Goal: Contribute content

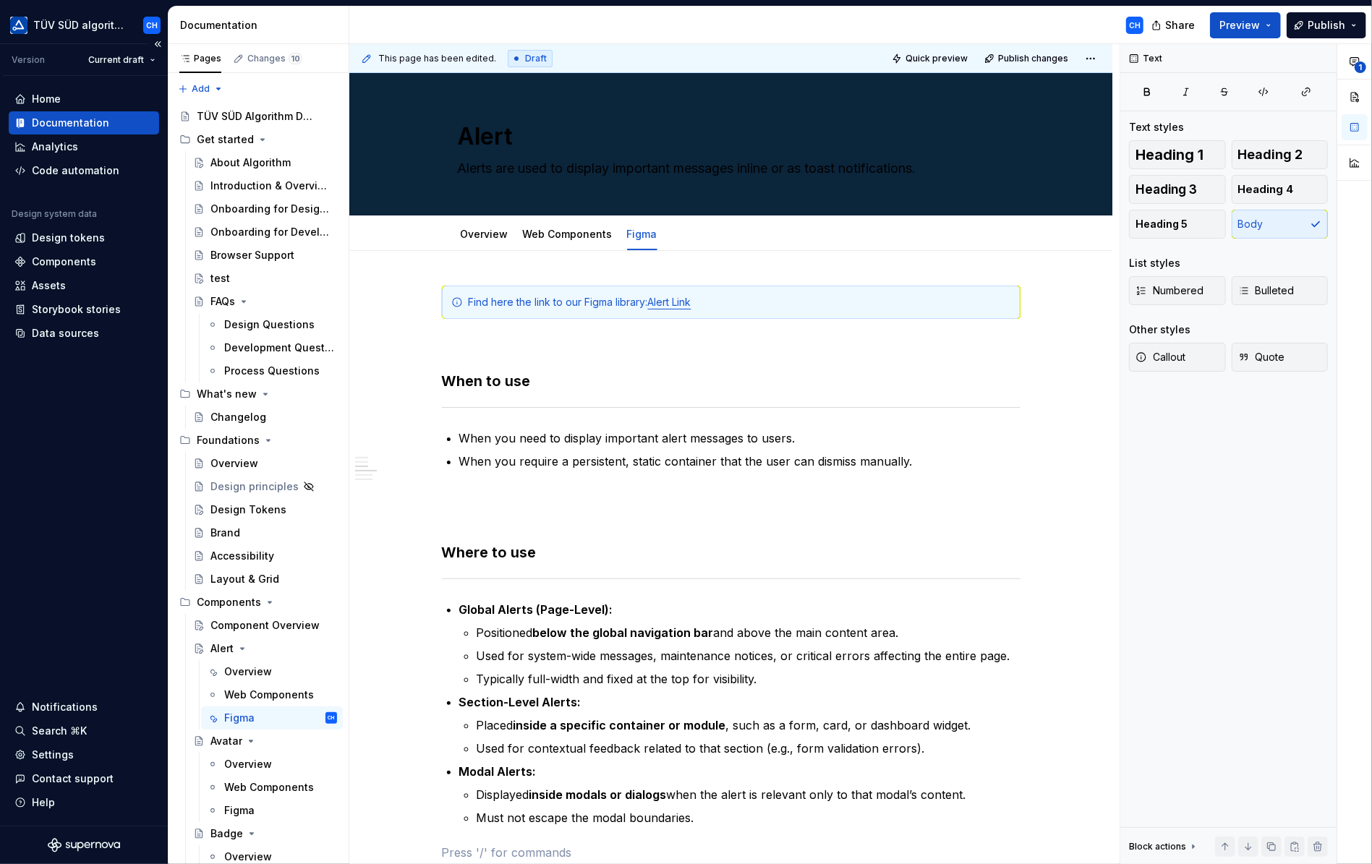
scroll to position [868, 0]
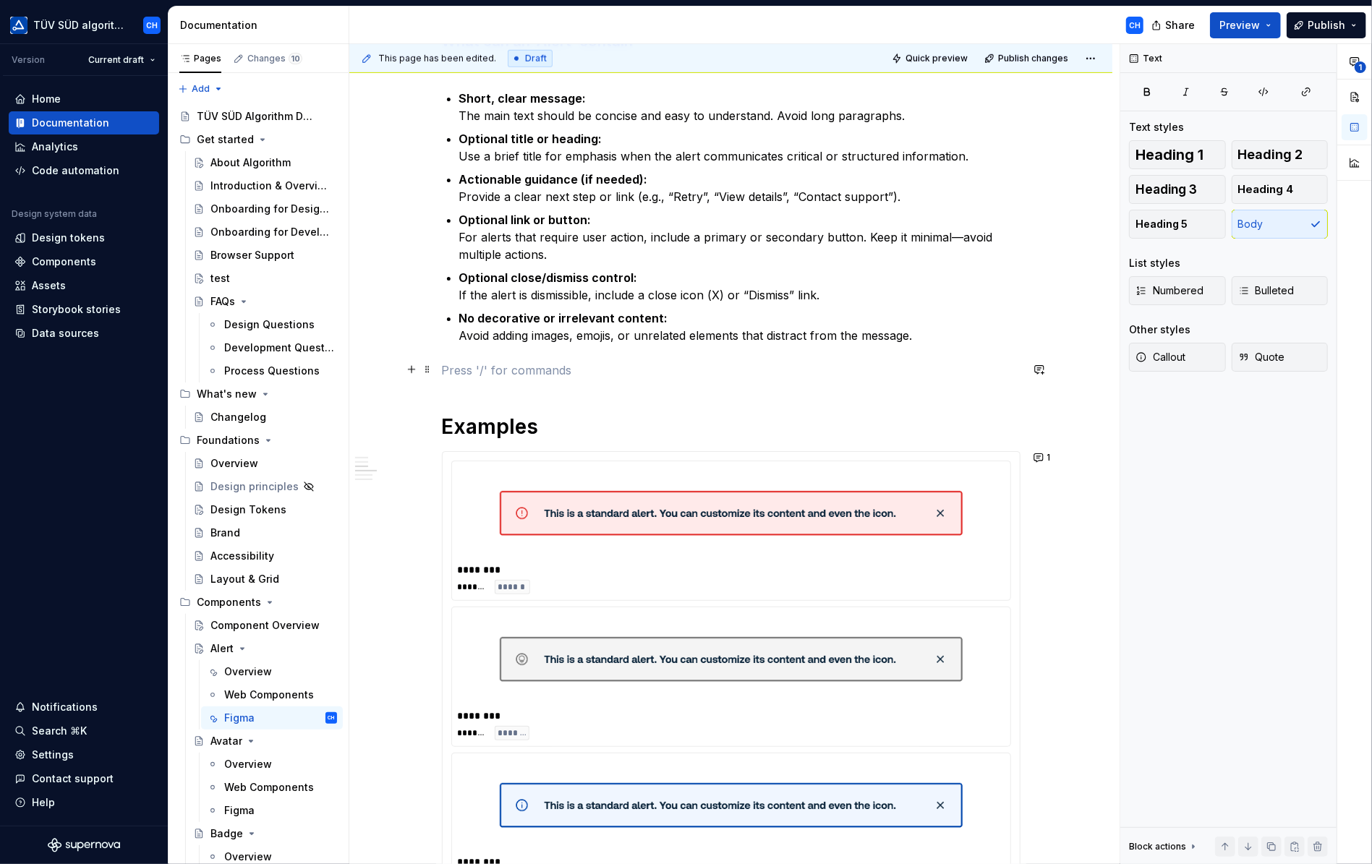
click at [963, 370] on p at bounding box center [731, 370] width 579 height 17
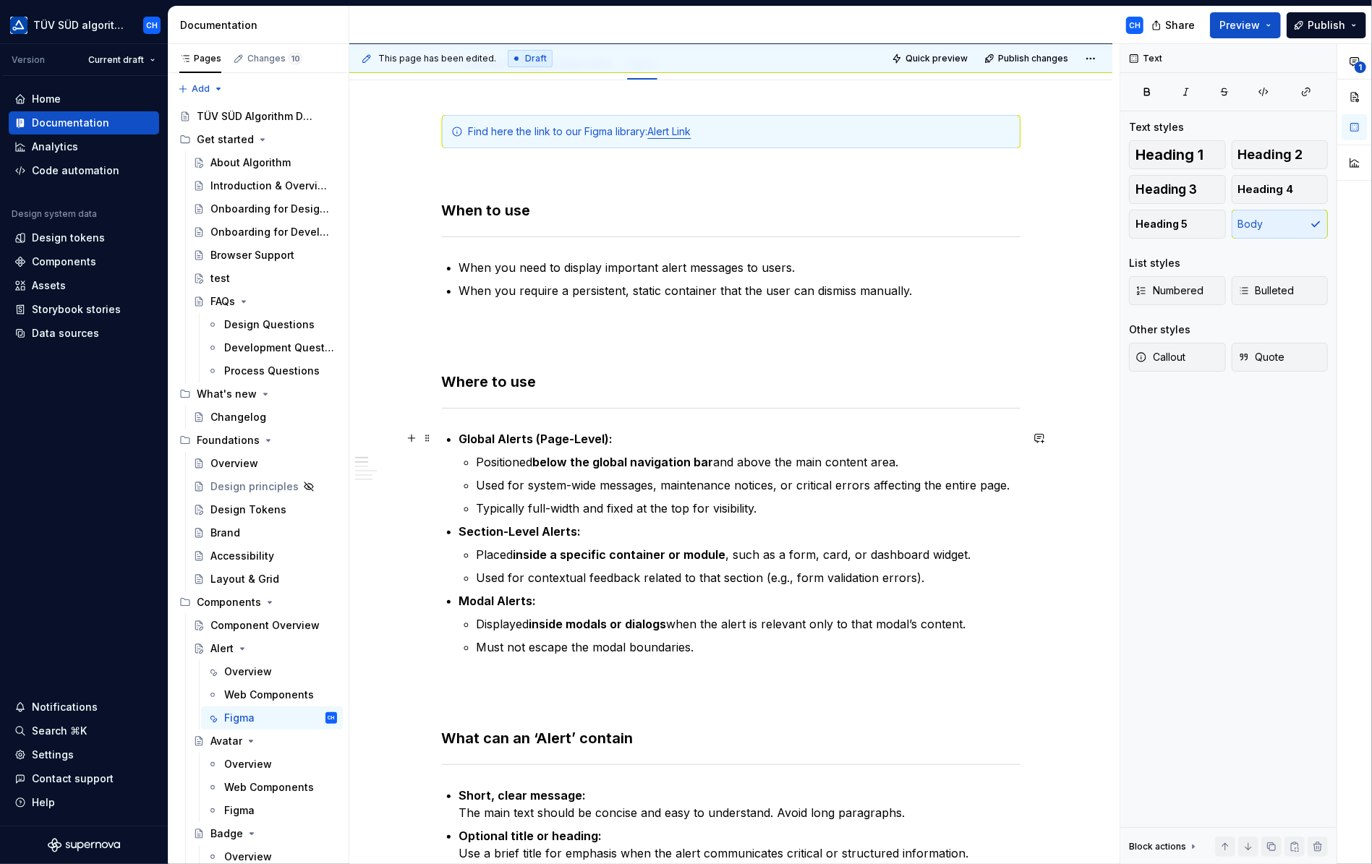
scroll to position [0, 0]
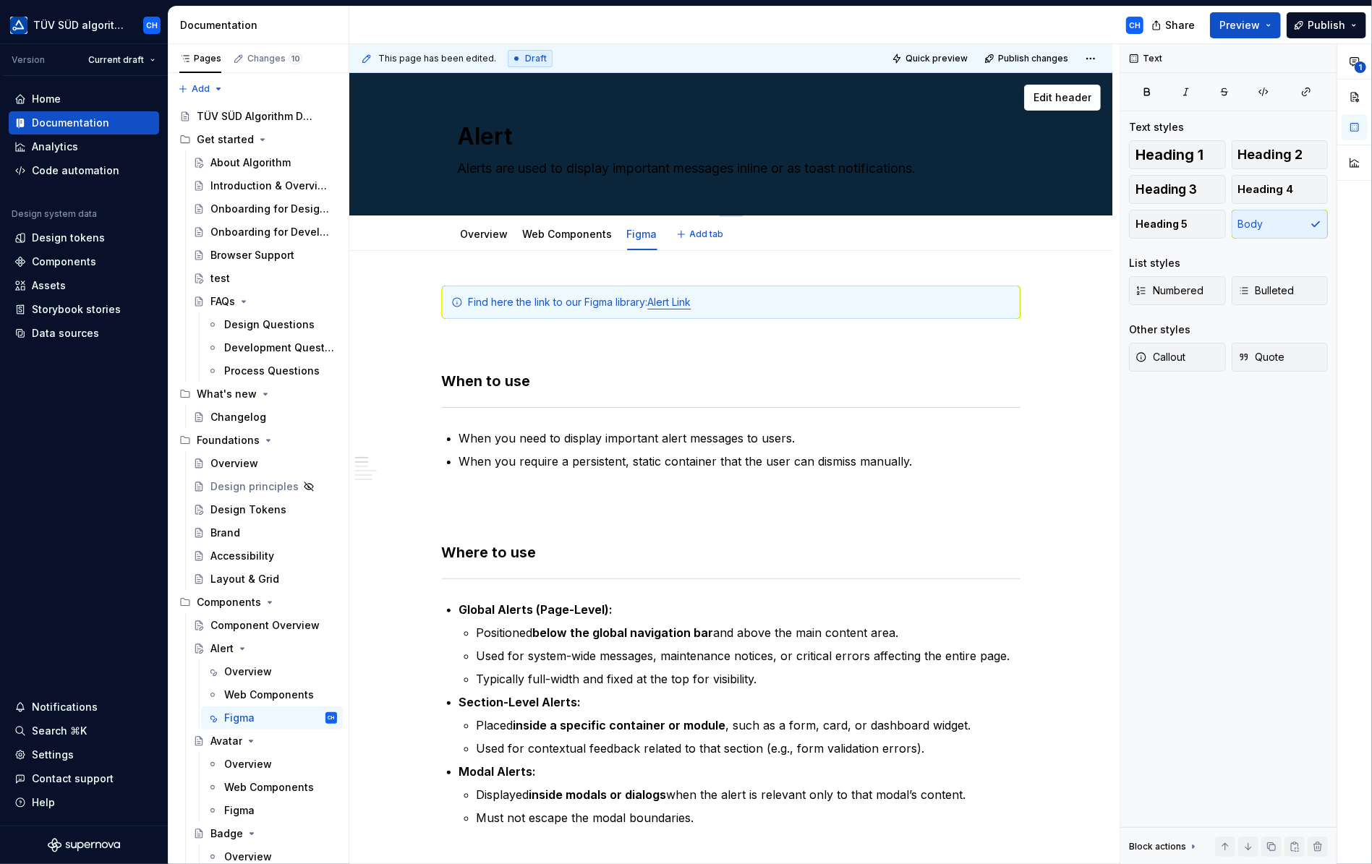
click at [673, 164] on textarea "Alerts are used to display important messages inline or as toast notifications." at bounding box center [728, 168] width 547 height 23
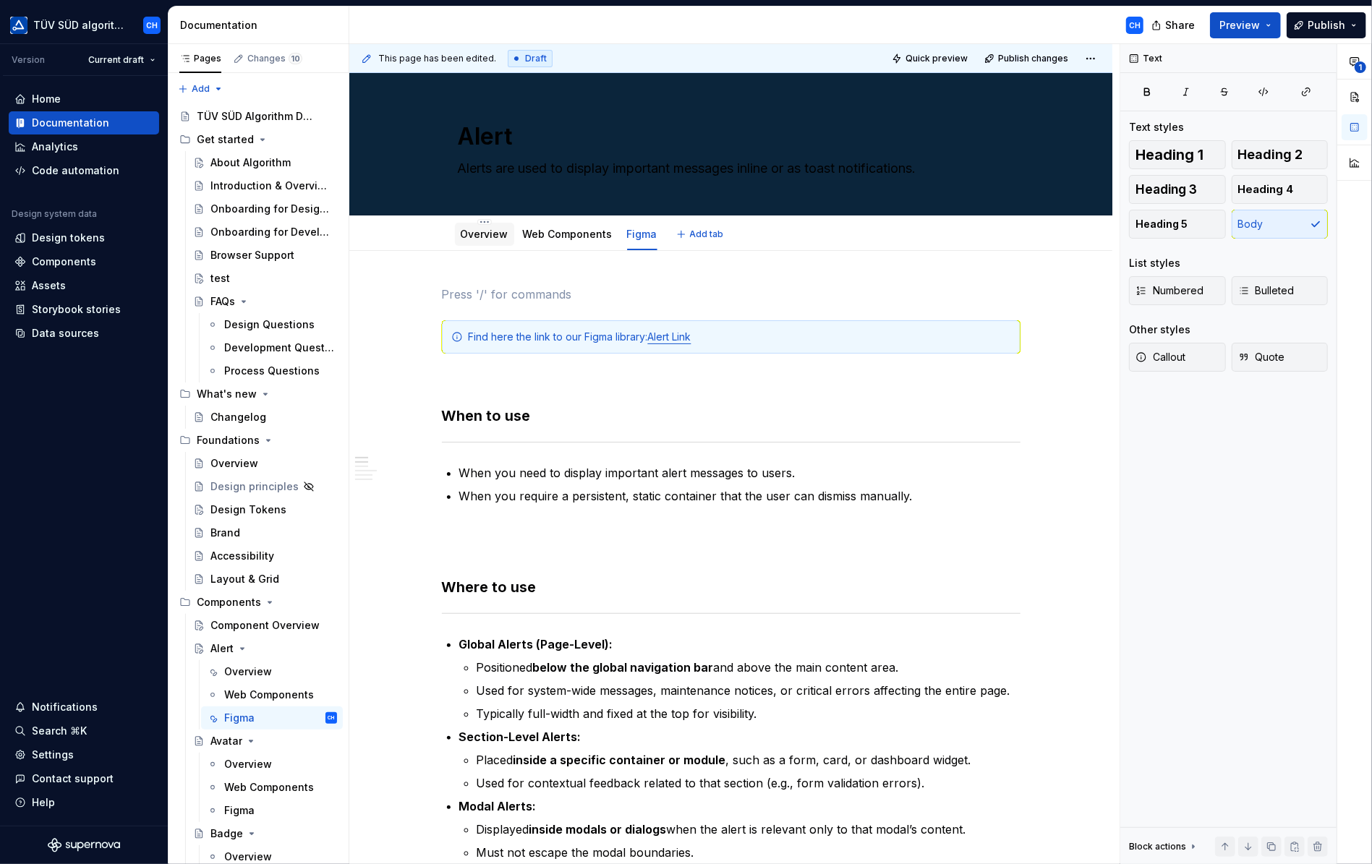
click at [472, 231] on link "Overview" at bounding box center [485, 234] width 48 height 12
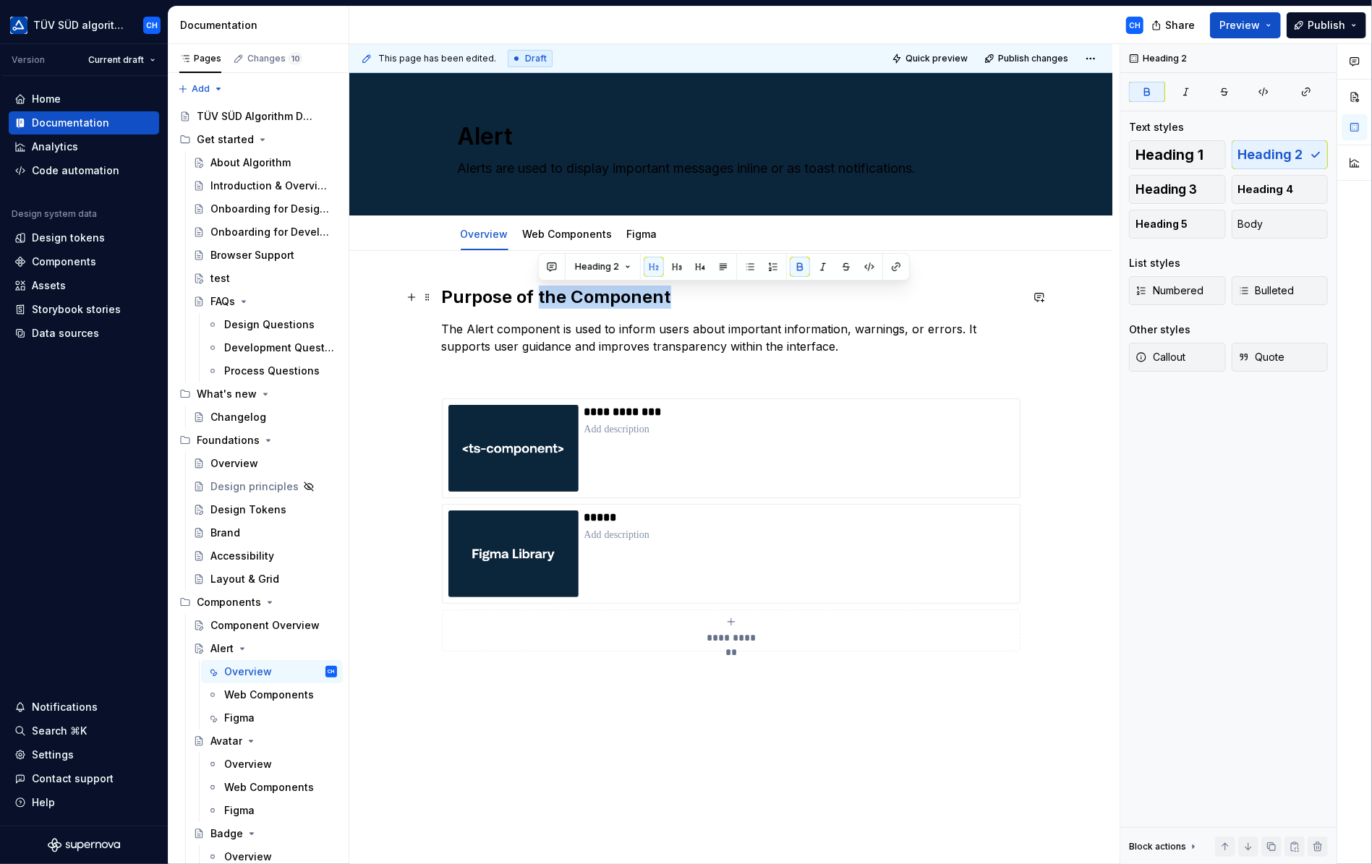
drag, startPoint x: 537, startPoint y: 296, endPoint x: 668, endPoint y: 294, distance: 131.7
click at [668, 294] on h2 "Purpose of the Component" at bounding box center [731, 297] width 579 height 23
click at [692, 297] on h2 "Purpose of the Component" at bounding box center [731, 297] width 579 height 23
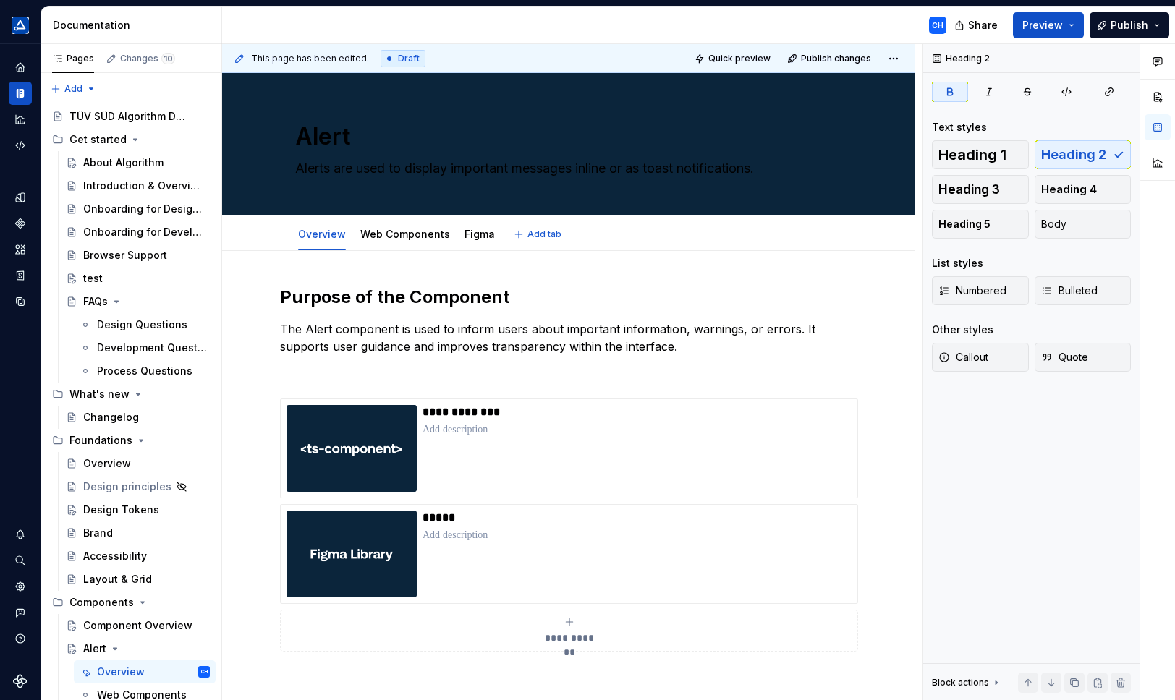
click at [568, 238] on div "Overview Web Components Figma Add tab" at bounding box center [568, 234] width 564 height 32
type textarea "*"
click at [336, 333] on p "The Alert component is used to inform users about important information, warnin…" at bounding box center [568, 337] width 577 height 35
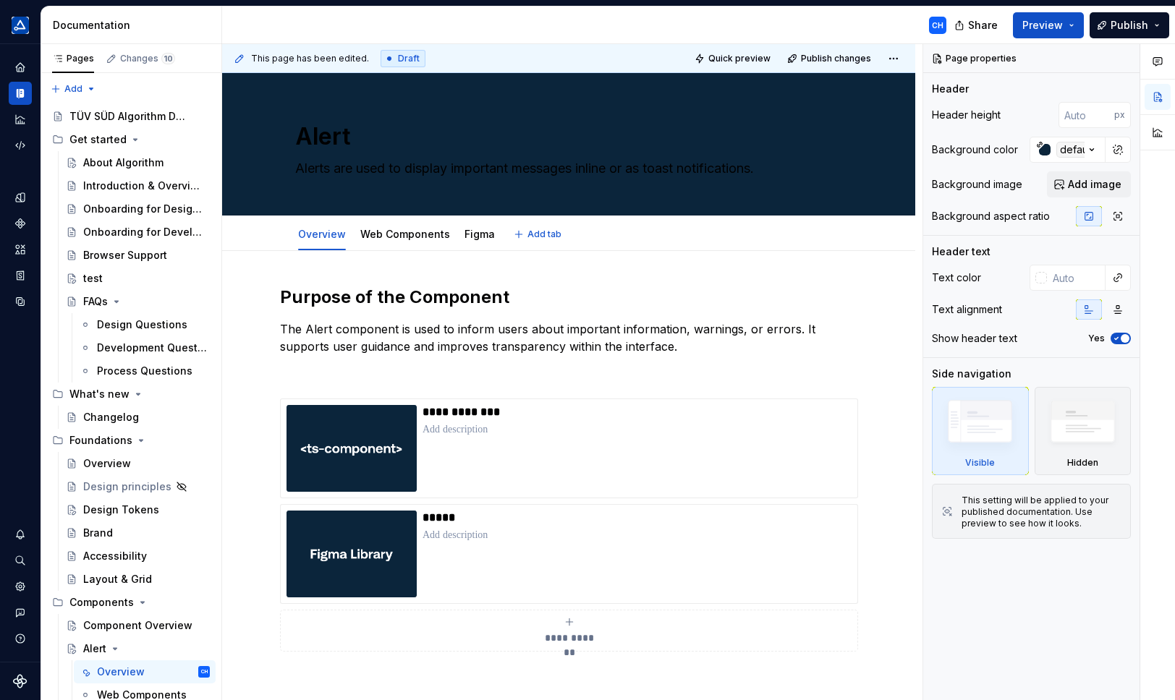
type textarea "*"
click at [639, 348] on p "The Alert component is used to inform users about important information, warnin…" at bounding box center [568, 337] width 577 height 35
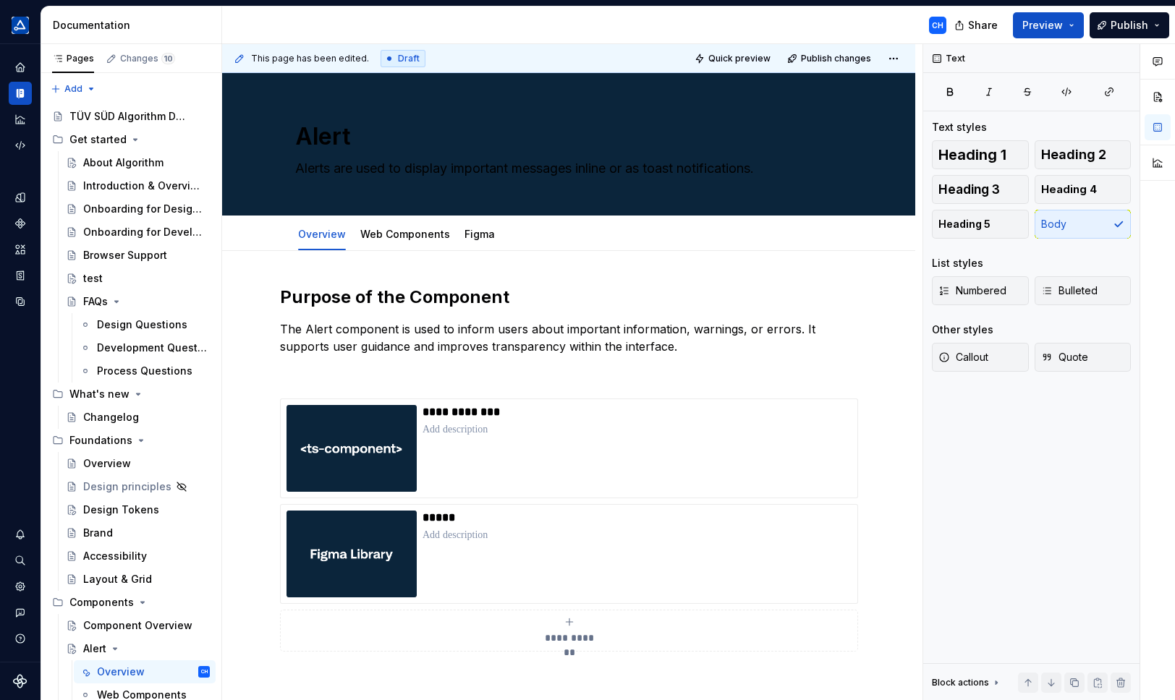
click at [709, 26] on div "CH" at bounding box center [590, 26] width 736 height 38
type textarea "*"
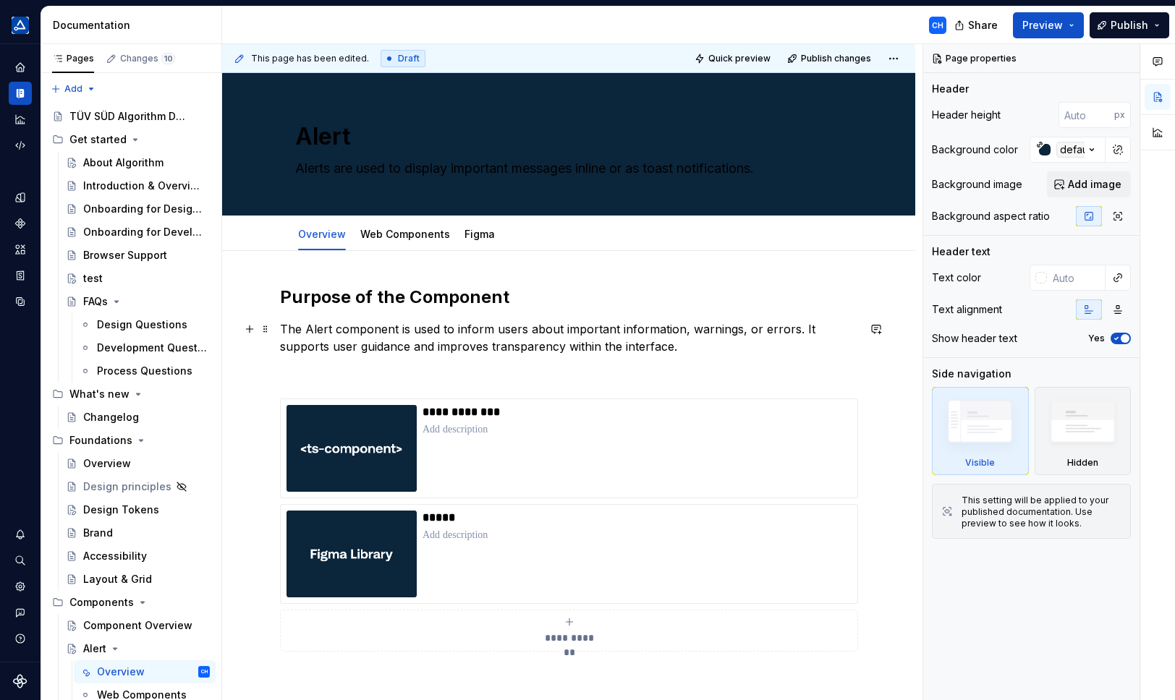
click at [508, 333] on p "The Alert component is used to inform users about important information, warnin…" at bounding box center [568, 337] width 577 height 35
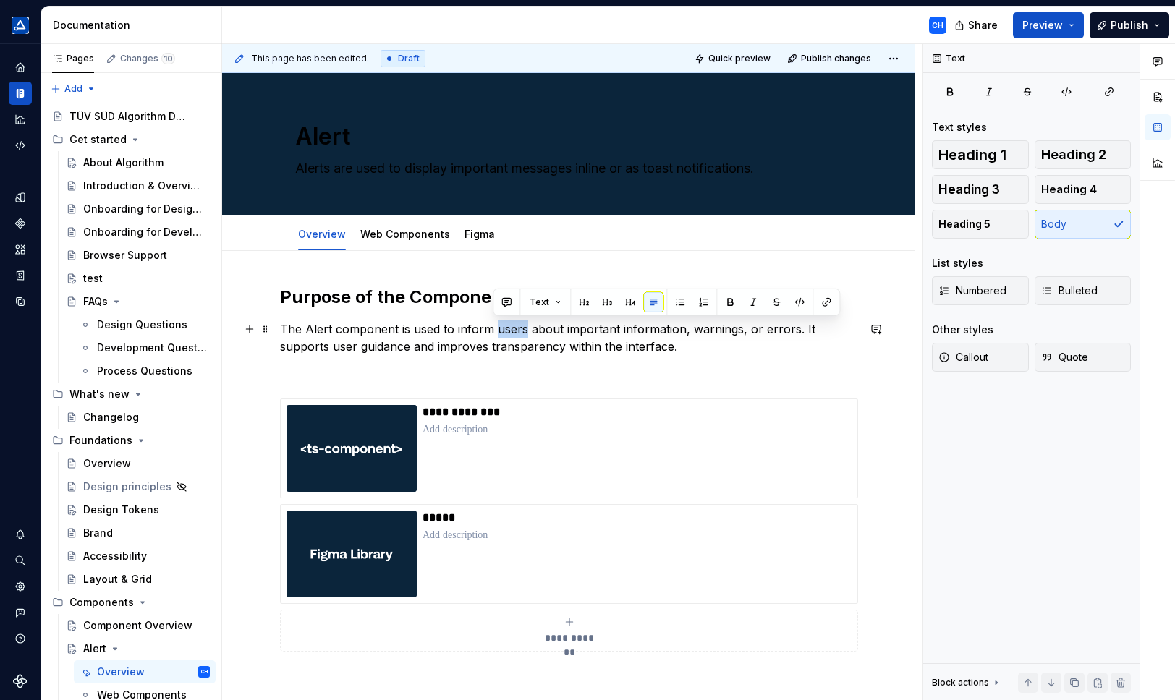
drag, startPoint x: 508, startPoint y: 331, endPoint x: 898, endPoint y: 504, distance: 427.4
click at [898, 503] on div "**********" at bounding box center [572, 372] width 700 height 657
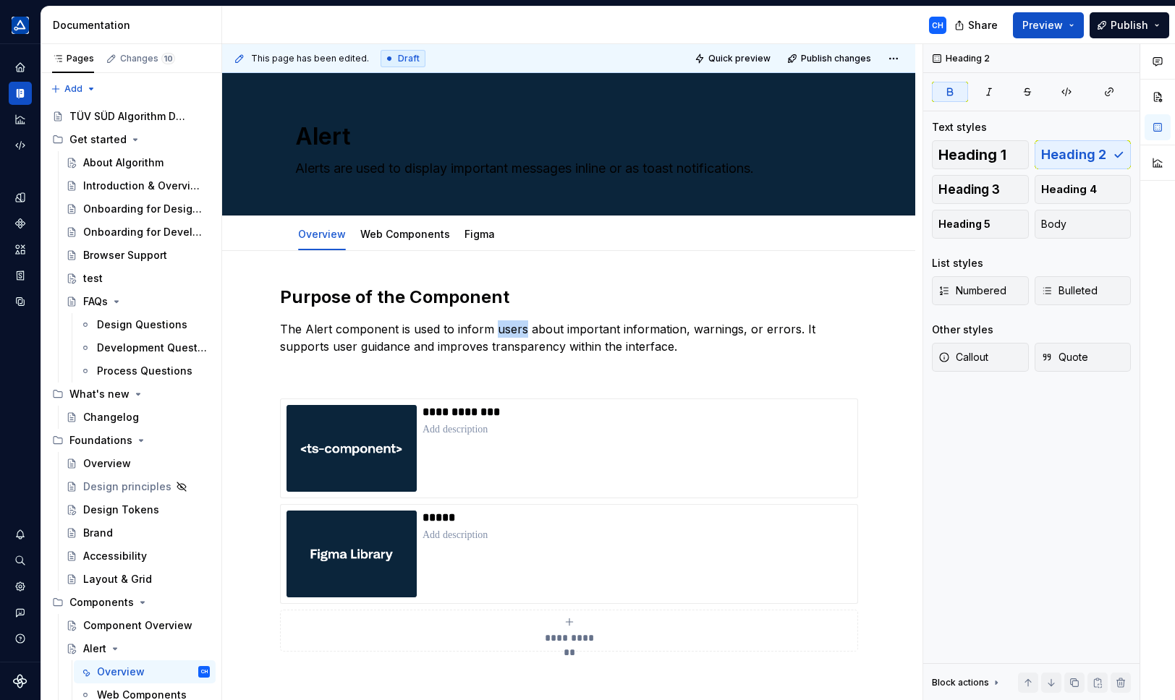
type textarea "*"
click at [457, 328] on p "The Alert component is used to inform users about important information, warnin…" at bounding box center [568, 337] width 577 height 35
click at [493, 336] on p "The Alert component is used to inform users about important information, warnin…" at bounding box center [568, 337] width 577 height 35
click at [502, 365] on p at bounding box center [568, 372] width 577 height 17
click at [521, 339] on p "The Alert component is used to inform users about important information, warnin…" at bounding box center [568, 337] width 577 height 35
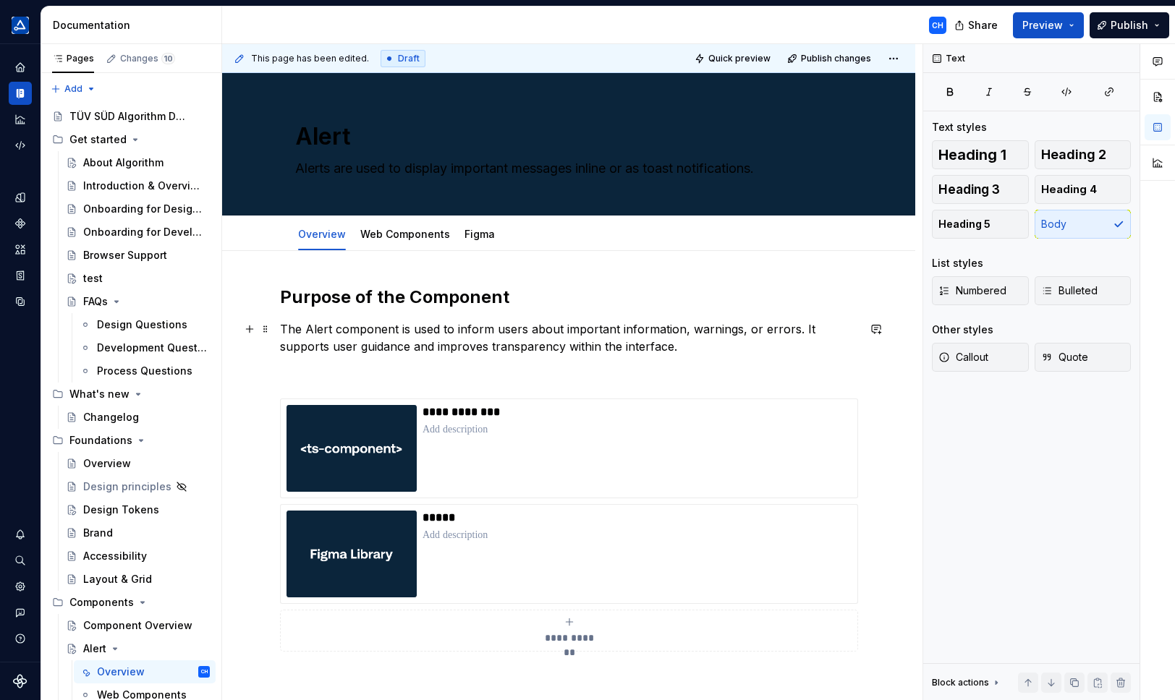
click at [520, 322] on p "The Alert component is used to inform users about important information, warnin…" at bounding box center [568, 337] width 577 height 35
click at [544, 331] on p "The Alert component is used to inform users about important information, warnin…" at bounding box center [568, 337] width 577 height 35
click at [599, 332] on p "The Alert component is used to inform users about important information, warnin…" at bounding box center [568, 337] width 577 height 35
click at [465, 237] on link "Figma" at bounding box center [479, 234] width 30 height 12
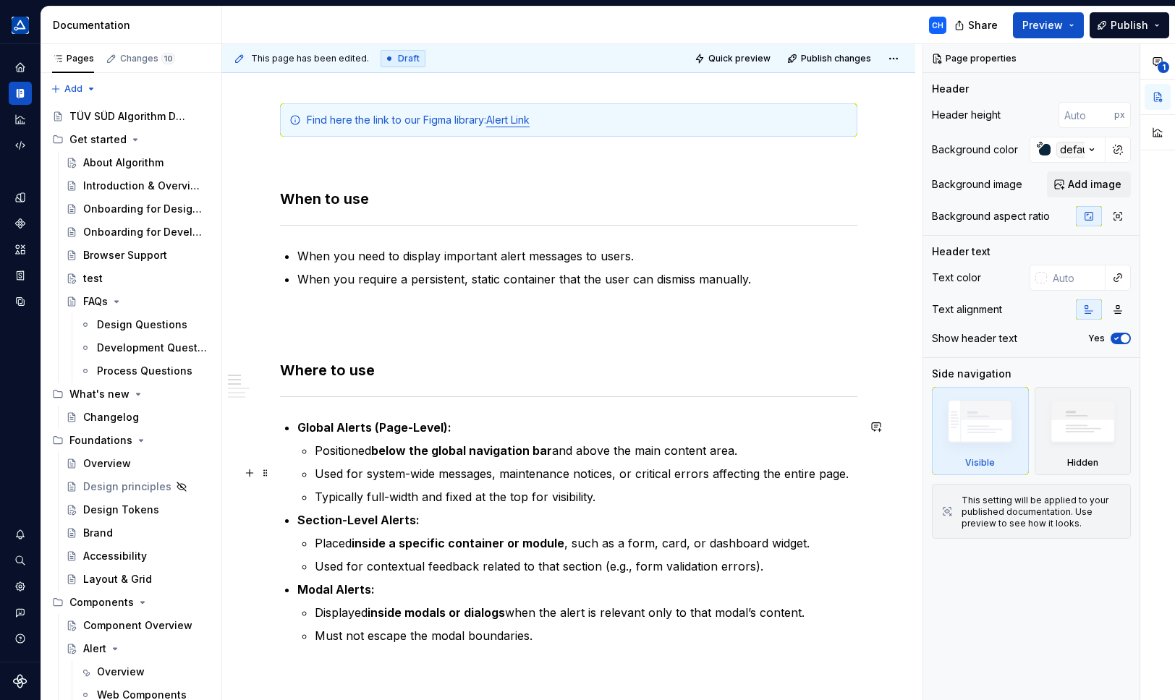
scroll to position [434, 0]
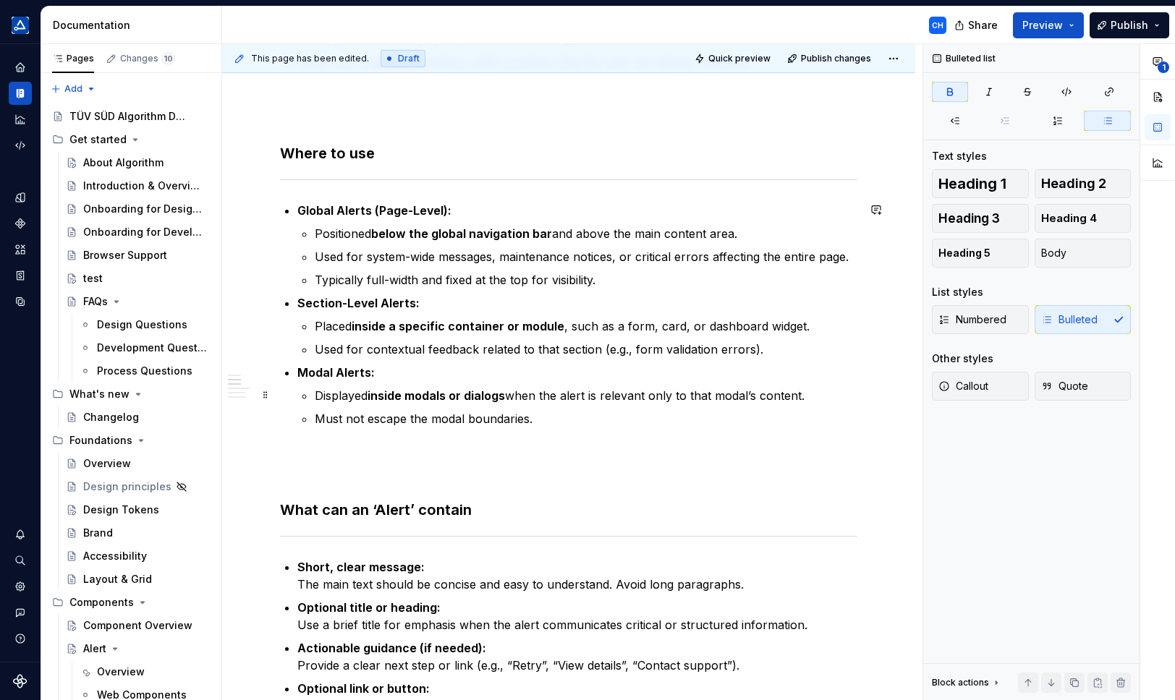
click at [482, 391] on strong "inside modals or dialogs" at bounding box center [435, 395] width 137 height 14
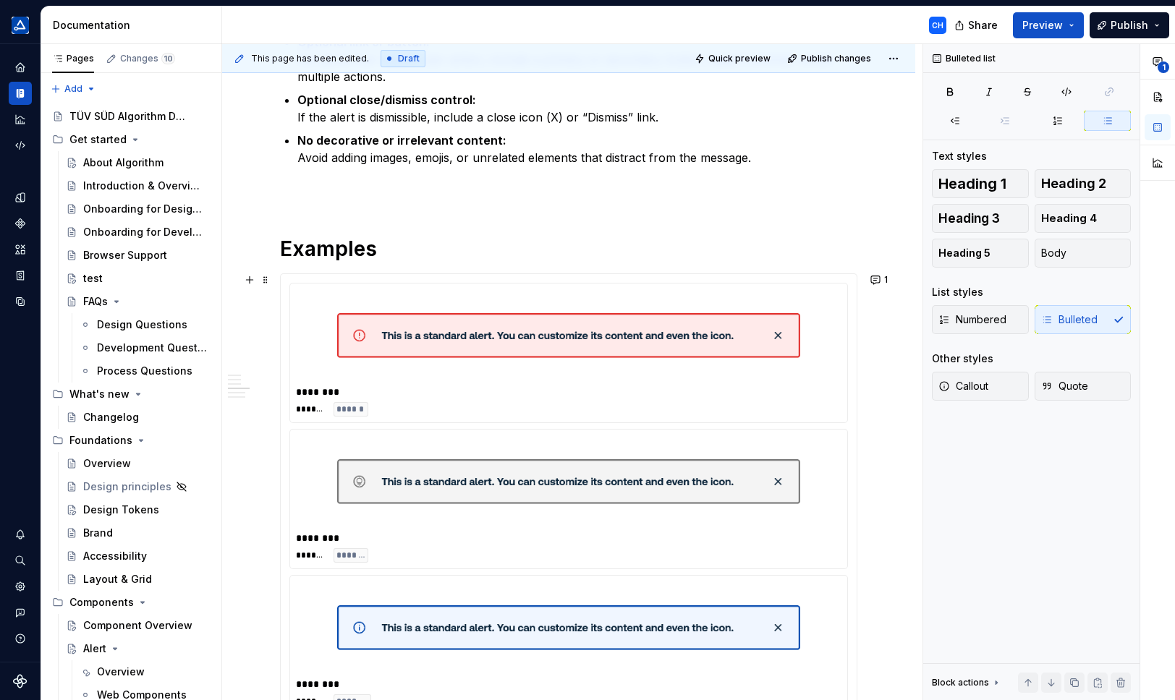
scroll to position [1085, 0]
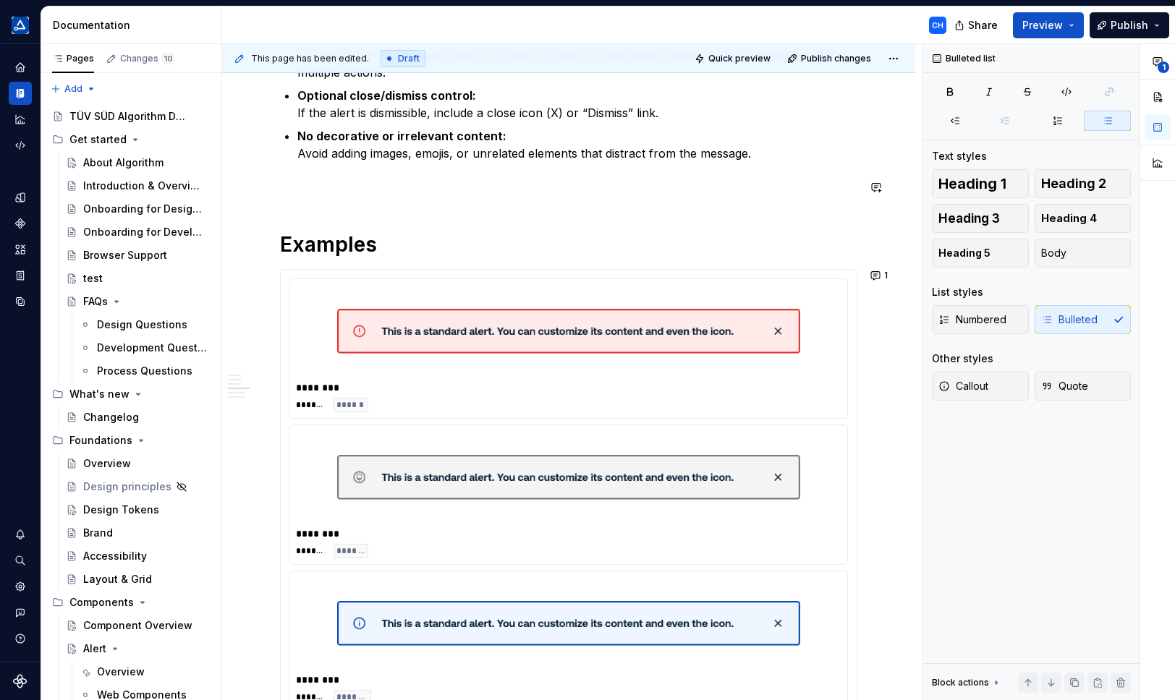
click at [572, 216] on div "Find here the link to our Figma library: Alert Link When to use When you need t…" at bounding box center [568, 369] width 577 height 2336
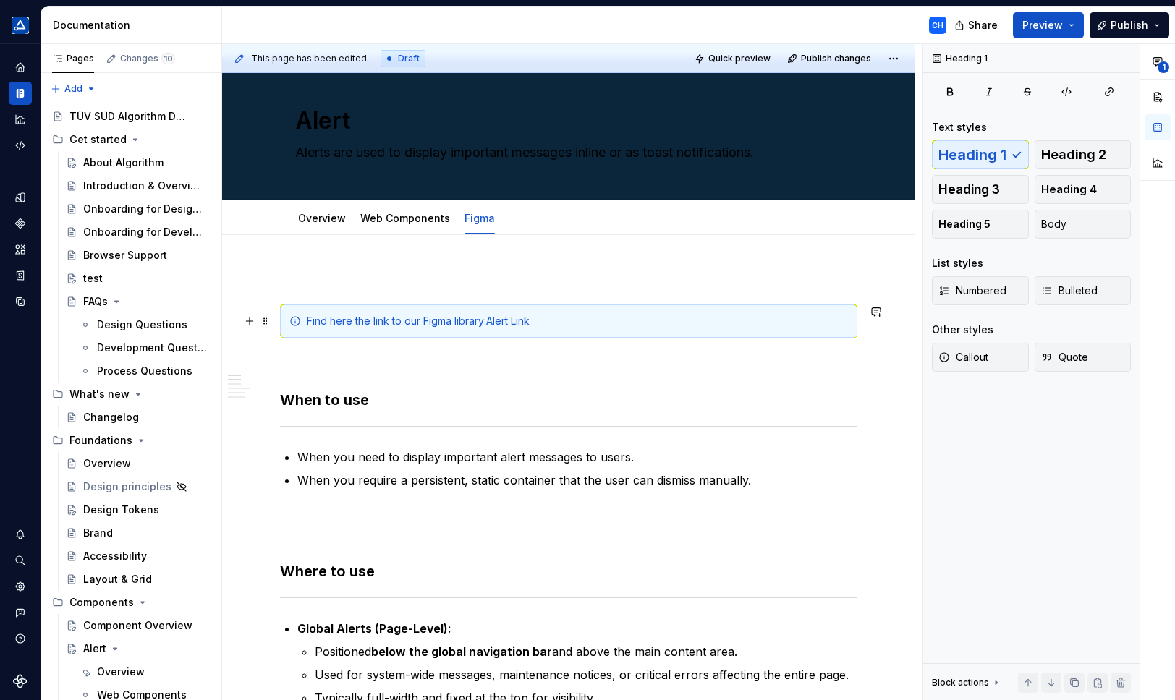
scroll to position [0, 0]
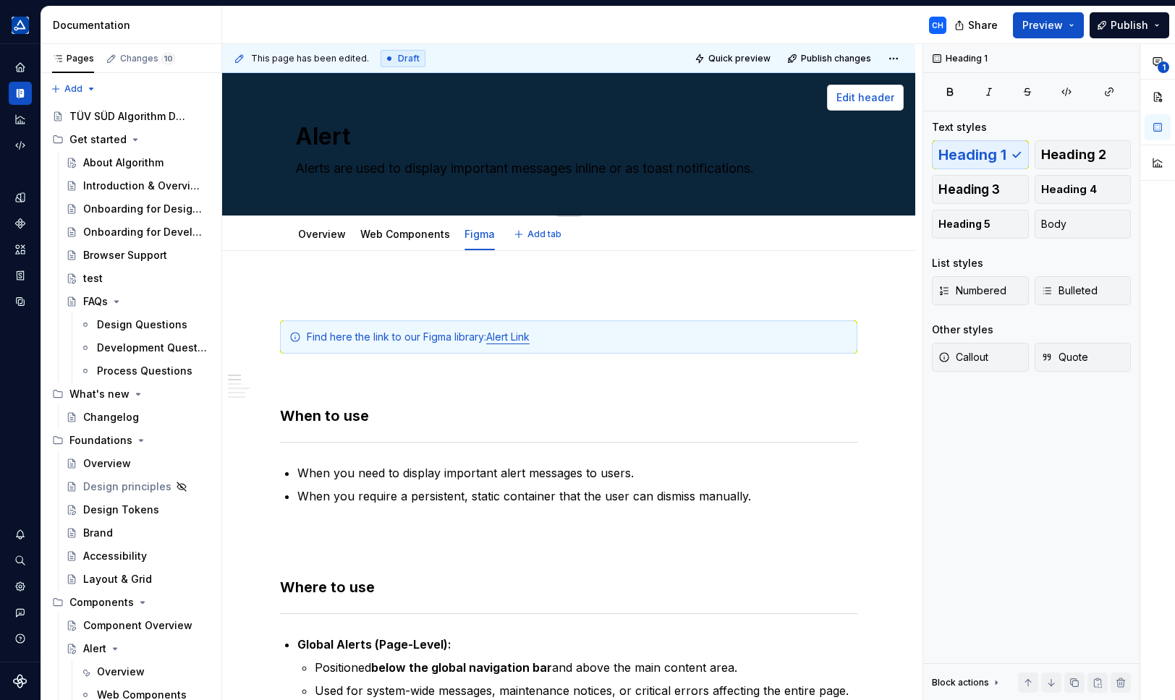
click at [847, 103] on span "Edit header" at bounding box center [865, 97] width 58 height 14
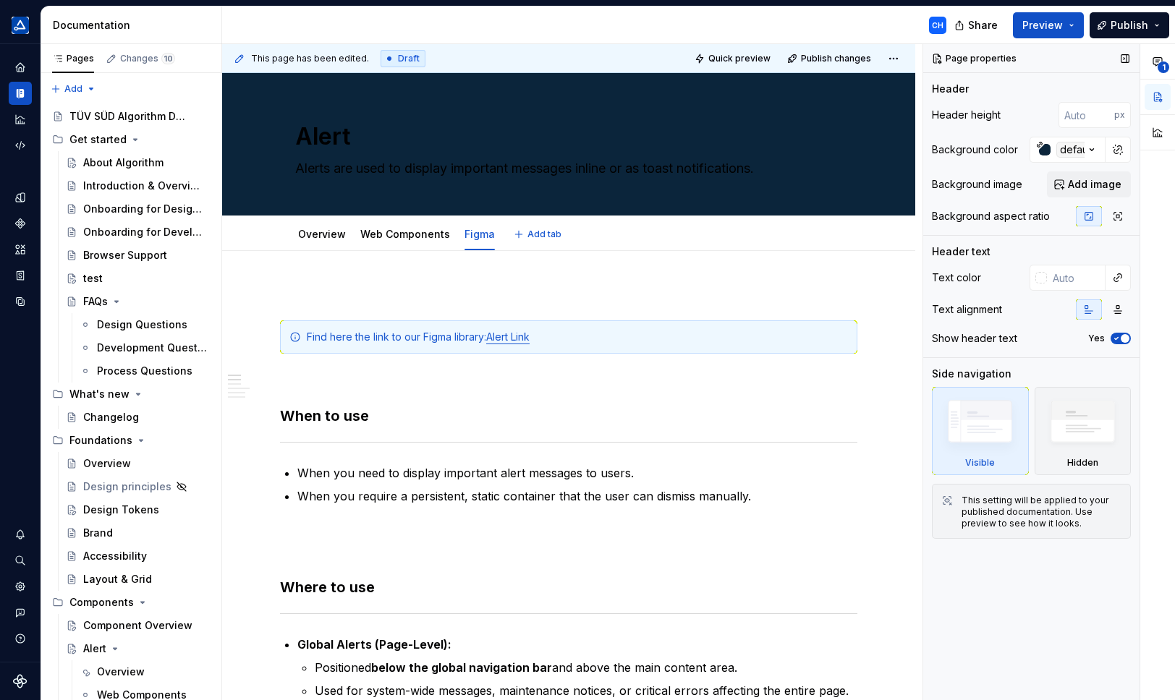
type textarea "*"
click at [1039, 277] on div at bounding box center [1041, 278] width 12 height 12
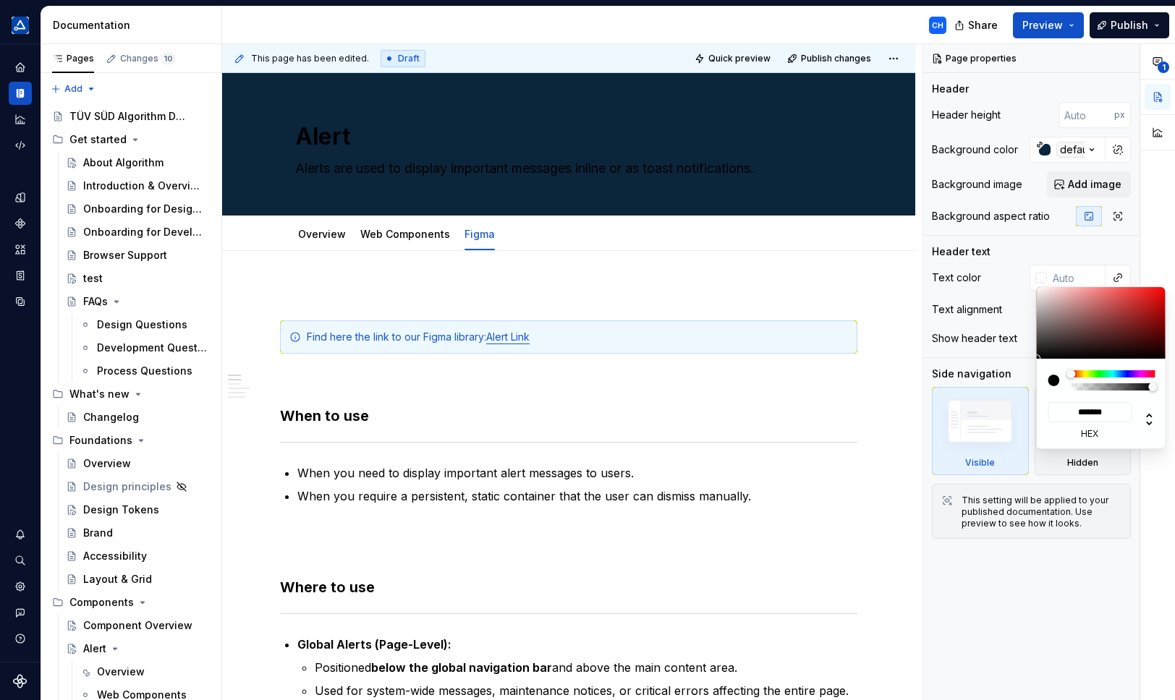
type input "#979494"
type input "*******"
type input "#979393"
type input "*******"
type input "#9F9696"
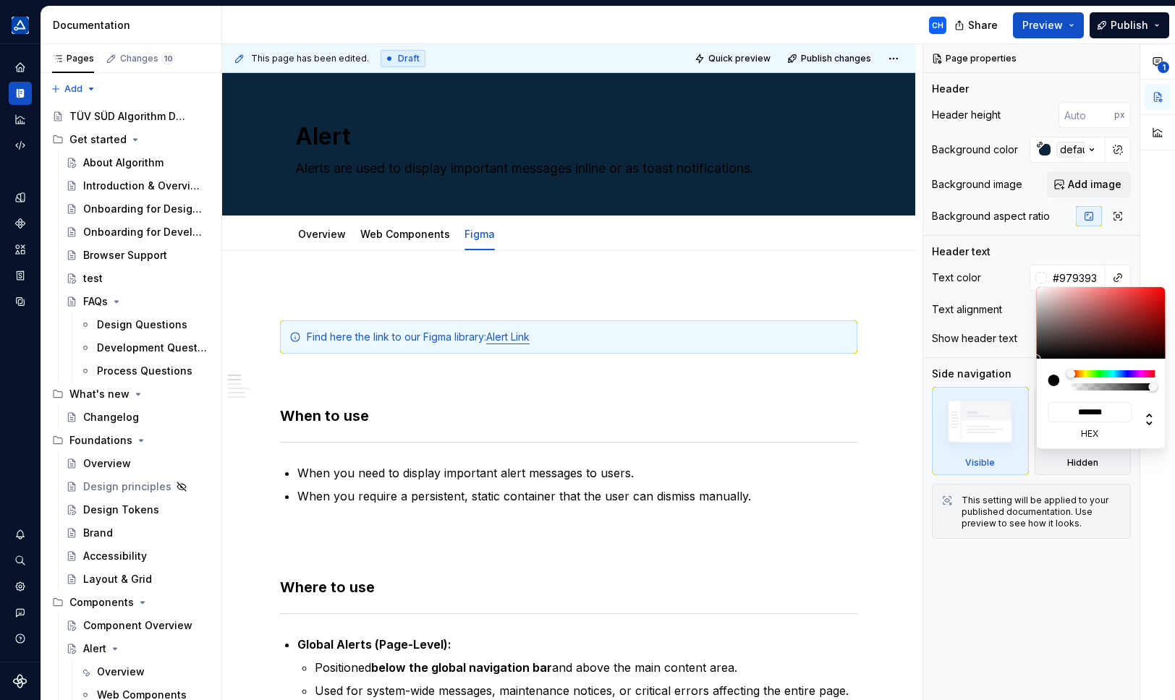
type input "*******"
type input "#AC9E9E"
type input "*******"
type input "#C0B1B1"
type input "*******"
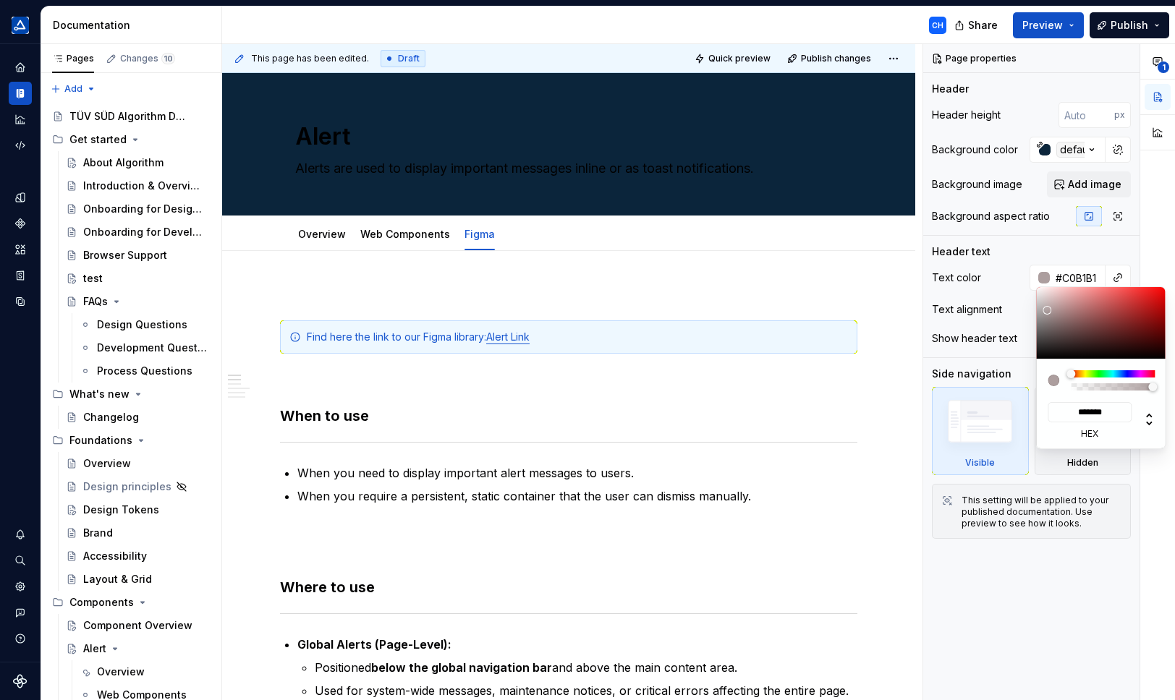
type input "#EFE0E0"
type input "*******"
type input "#FFF9F9"
type input "*******"
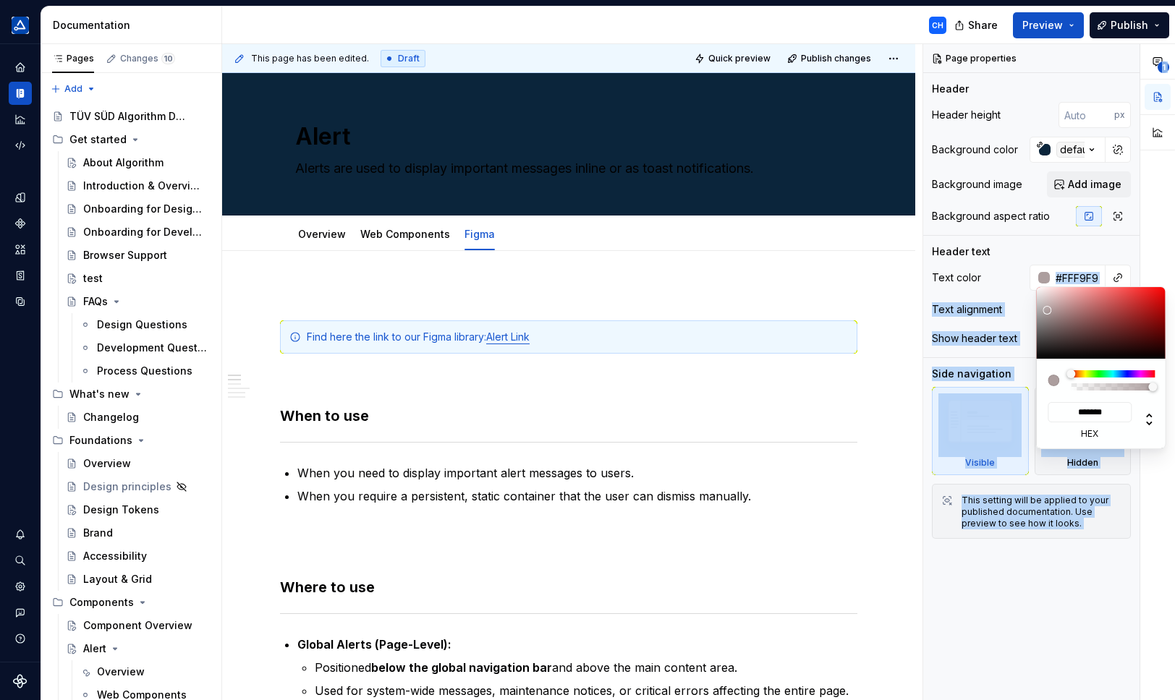
type input "#FFFFFF"
type input "*******"
drag, startPoint x: 1040, startPoint y: 315, endPoint x: 1013, endPoint y: 252, distance: 68.7
click at [1013, 252] on body "TÜV SÜD algorithm CH Design system data Documentation CH Share Preview Publish …" at bounding box center [587, 350] width 1175 height 700
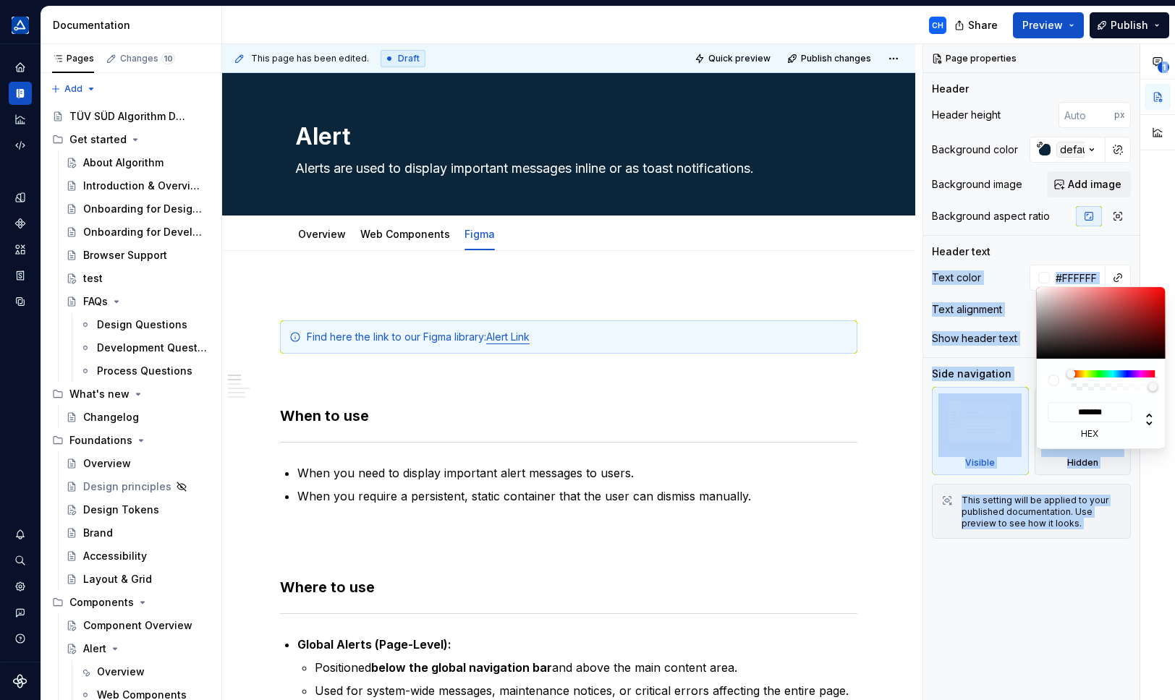
type textarea "*"
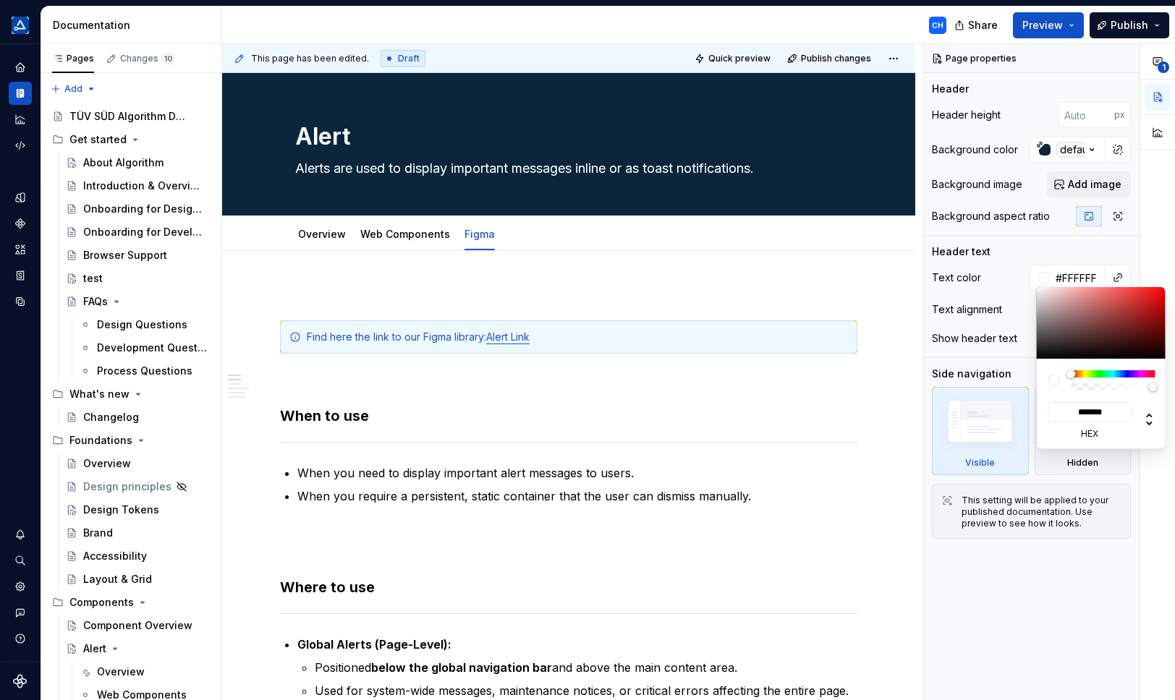
click at [875, 290] on html "TÜV SÜD algorithm CH Design system data Documentation CH Share Preview Publish …" at bounding box center [587, 350] width 1175 height 700
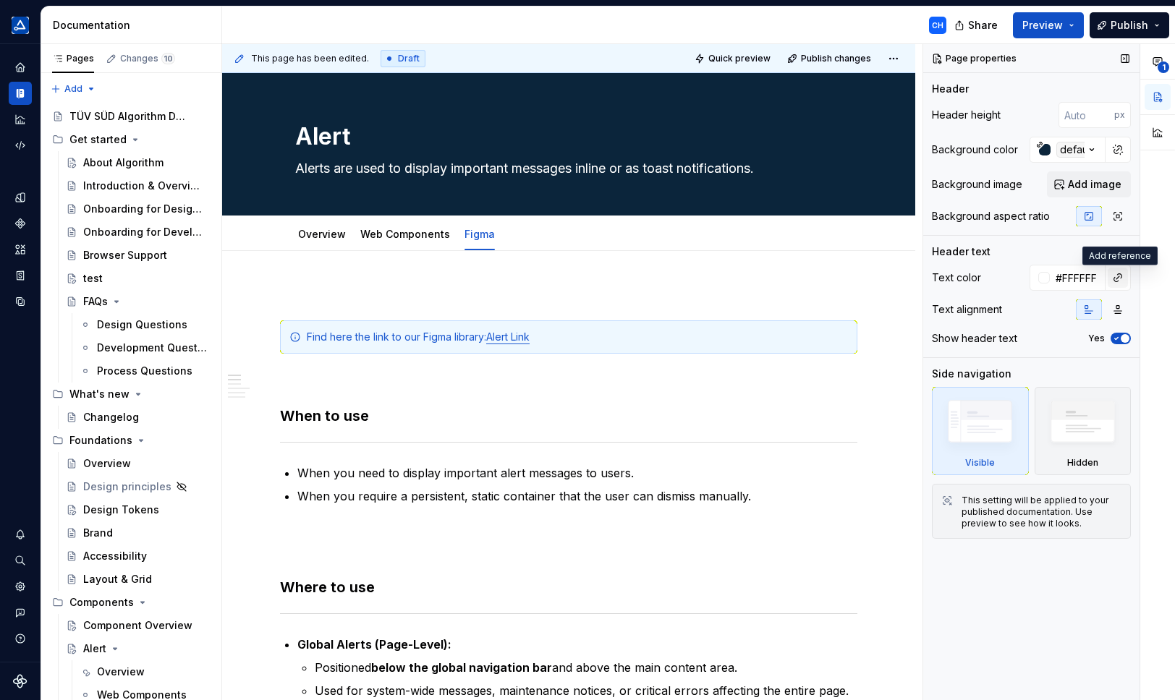
click at [1117, 279] on button "button" at bounding box center [1117, 278] width 20 height 20
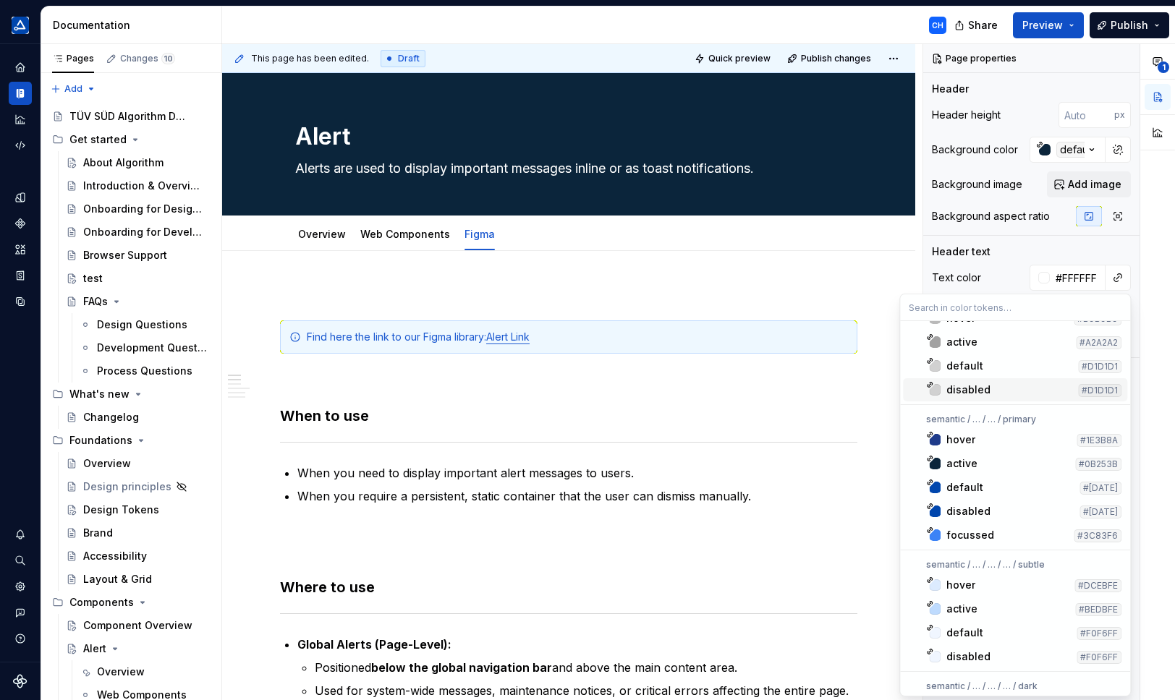
scroll to position [72, 0]
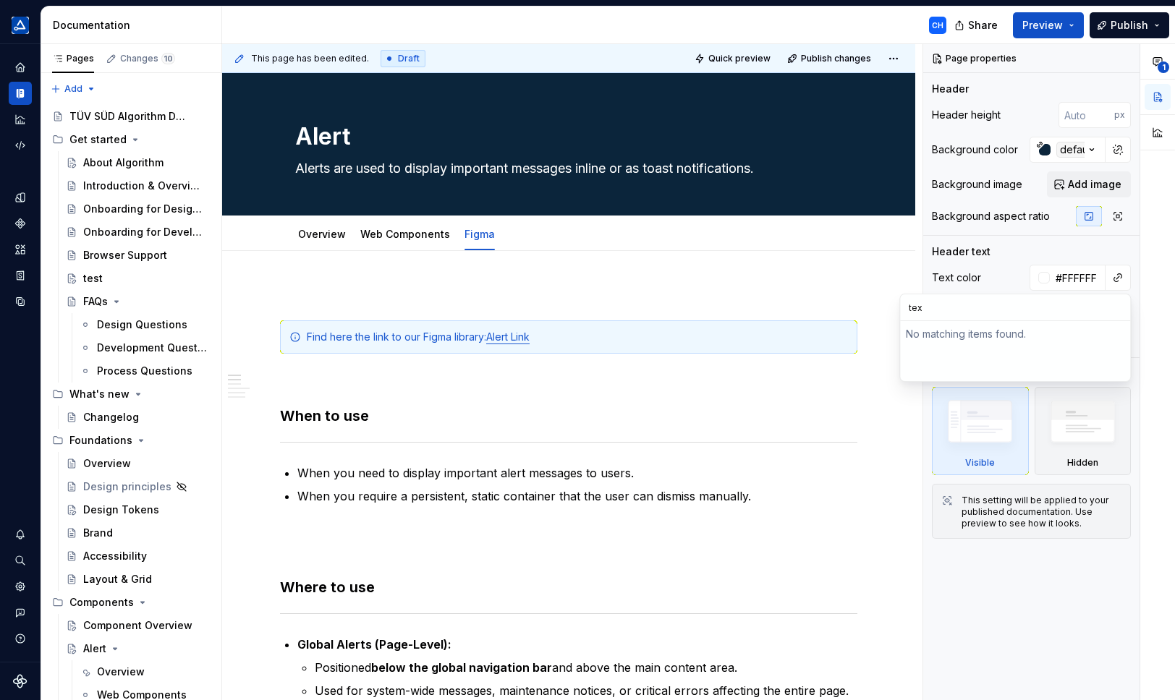
type input "text"
drag, startPoint x: 949, startPoint y: 309, endPoint x: 895, endPoint y: 313, distance: 54.4
click at [887, 315] on html "TÜV SÜD algorithm CH Design system data Documentation CH Share Preview Publish …" at bounding box center [587, 350] width 1175 height 700
drag, startPoint x: 930, startPoint y: 307, endPoint x: 901, endPoint y: 307, distance: 29.7
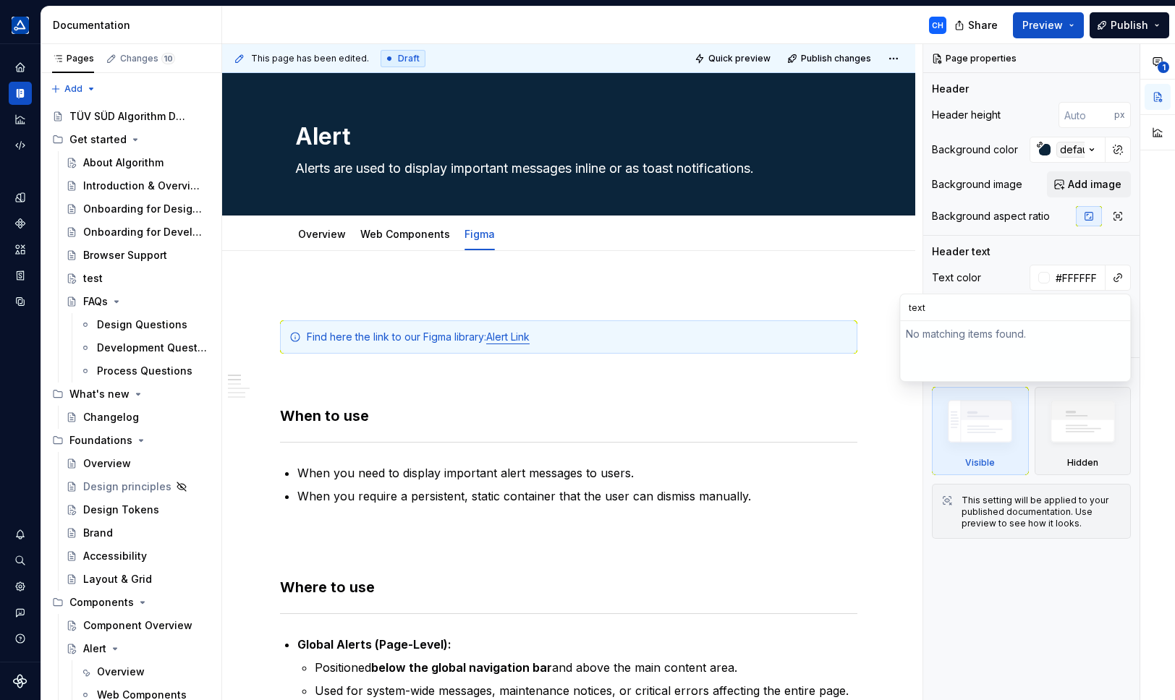
click at [901, 307] on input "text" at bounding box center [1015, 307] width 230 height 26
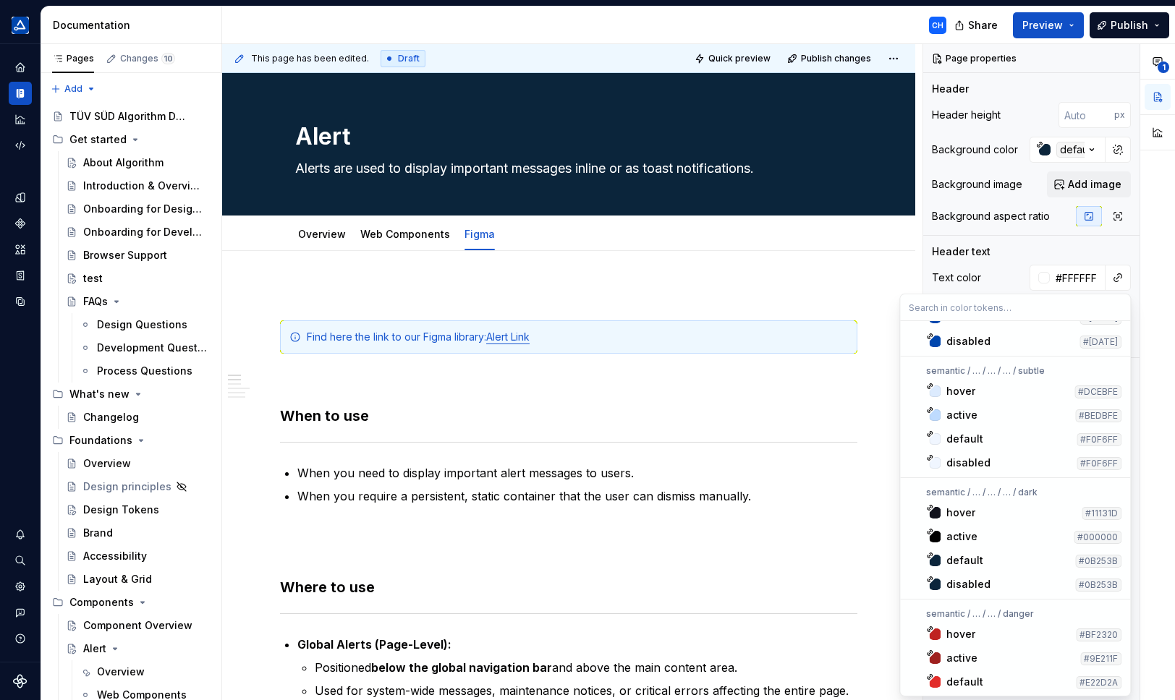
scroll to position [2532, 0]
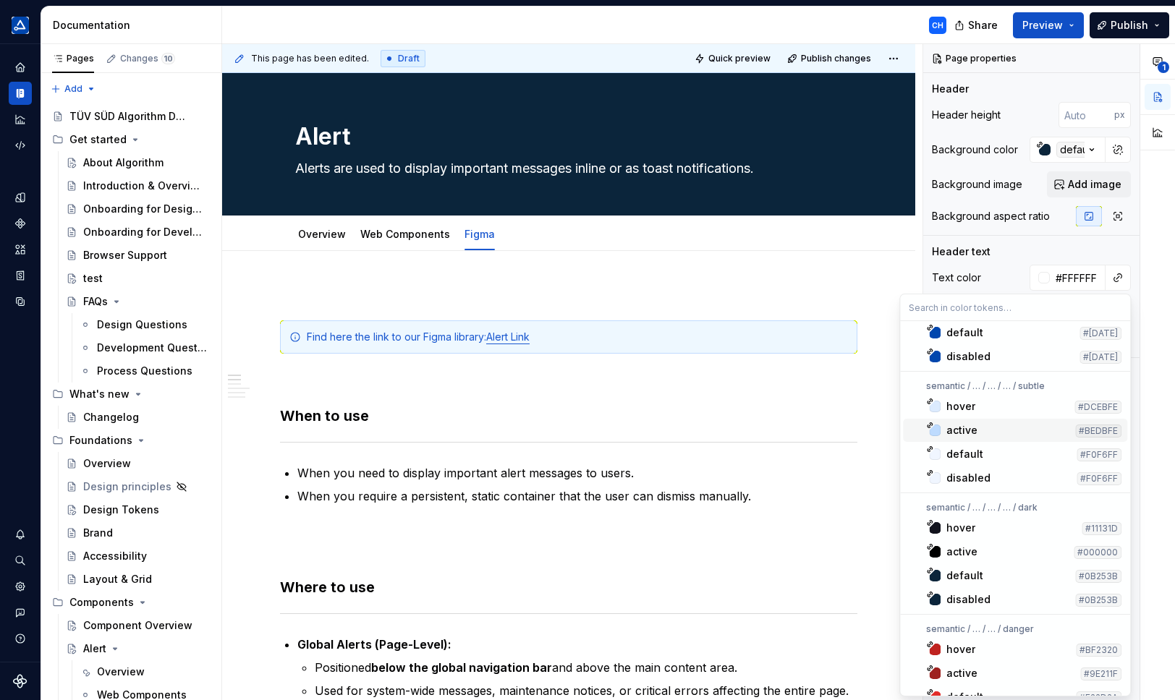
click at [949, 424] on div "active" at bounding box center [961, 430] width 31 height 14
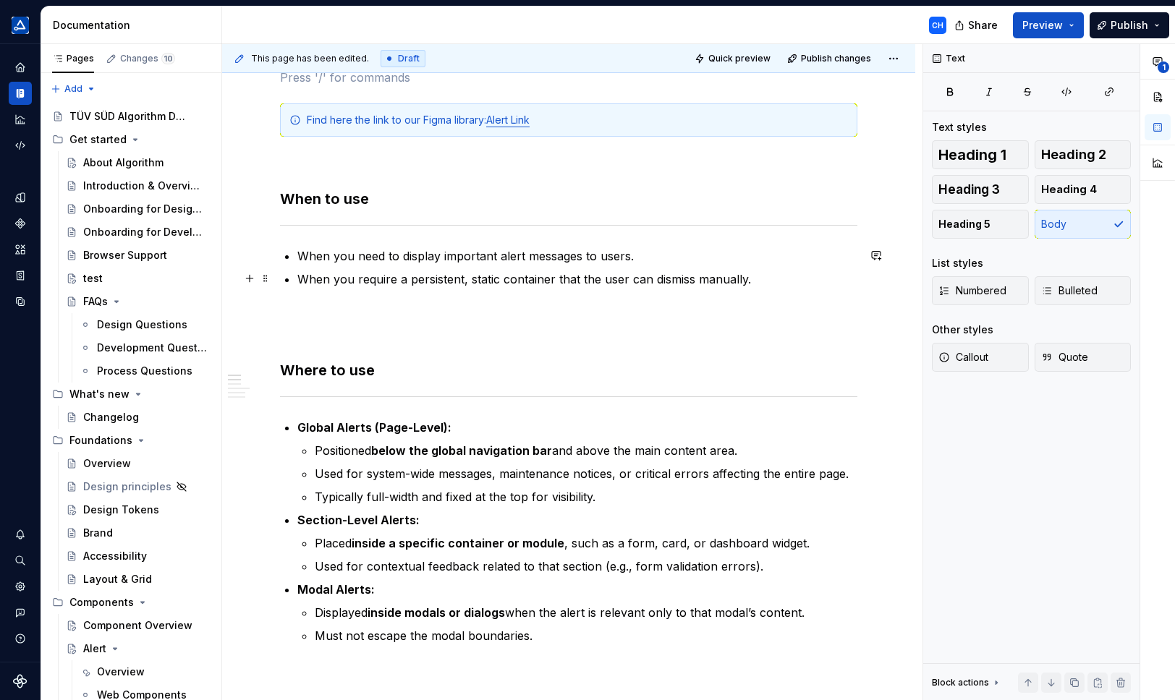
scroll to position [0, 0]
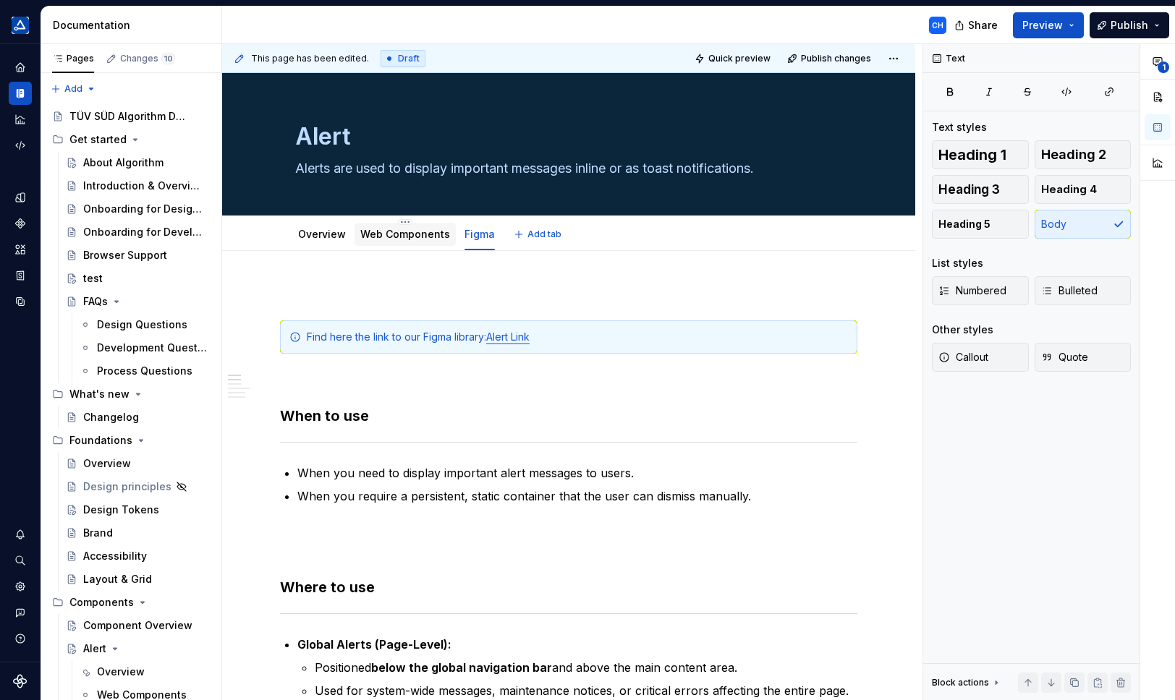
click at [392, 234] on link "Web Components" at bounding box center [405, 234] width 90 height 12
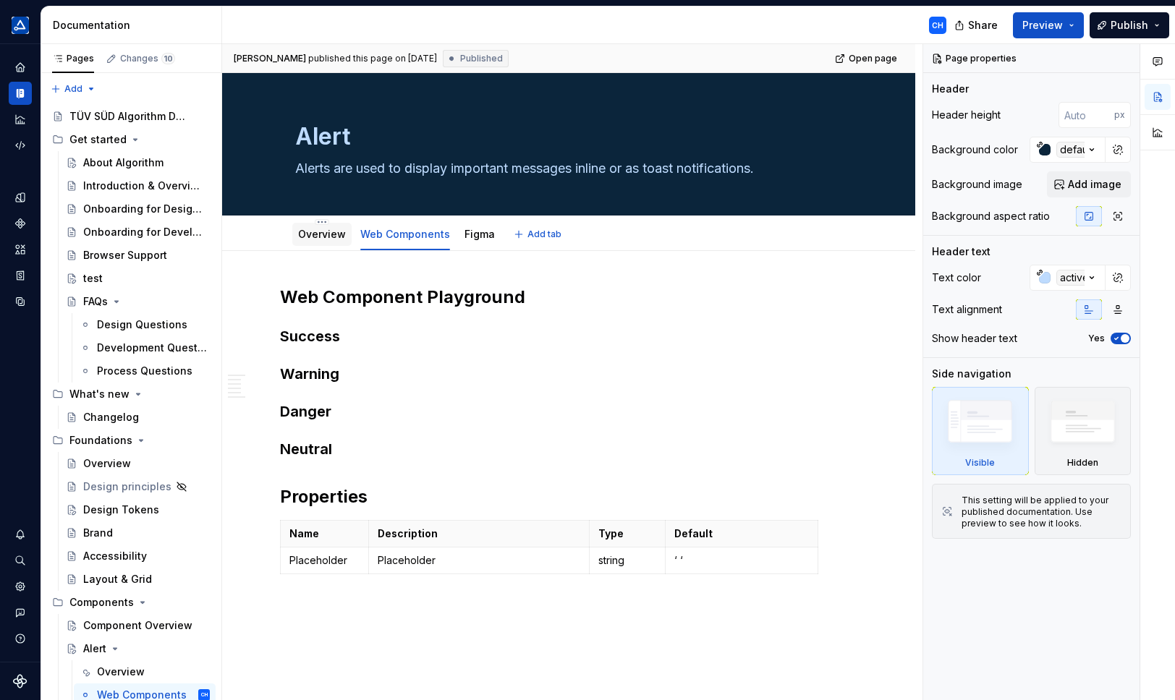
click at [304, 238] on link "Overview" at bounding box center [322, 234] width 48 height 12
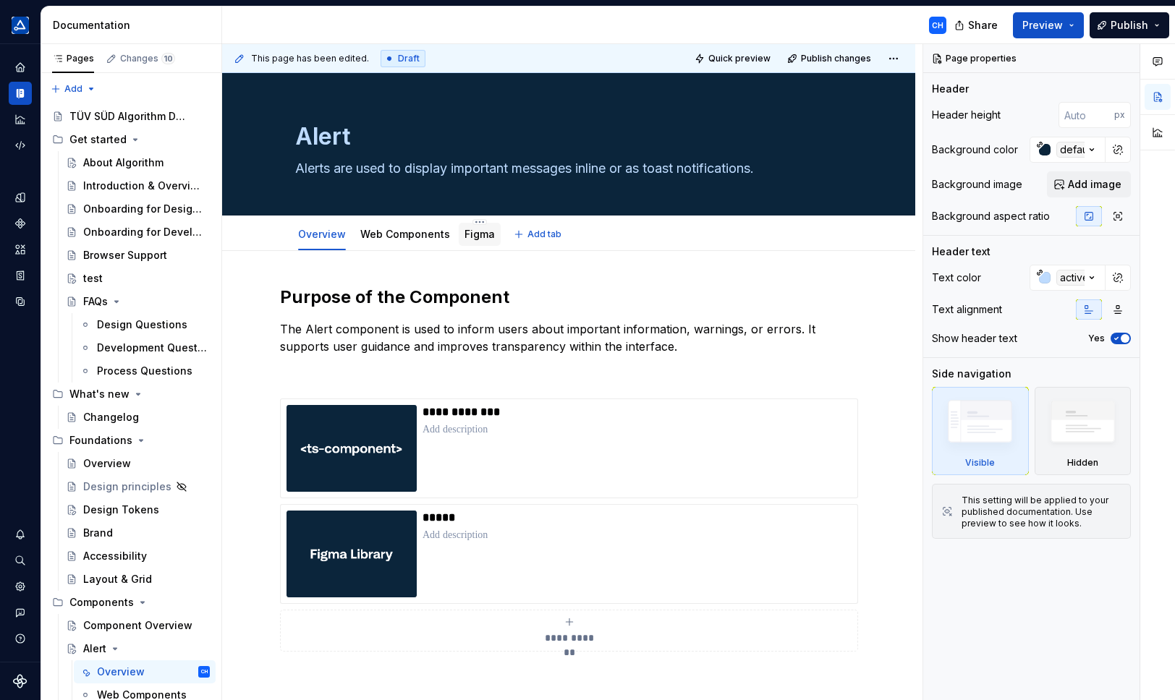
click at [464, 234] on link "Figma" at bounding box center [479, 234] width 30 height 12
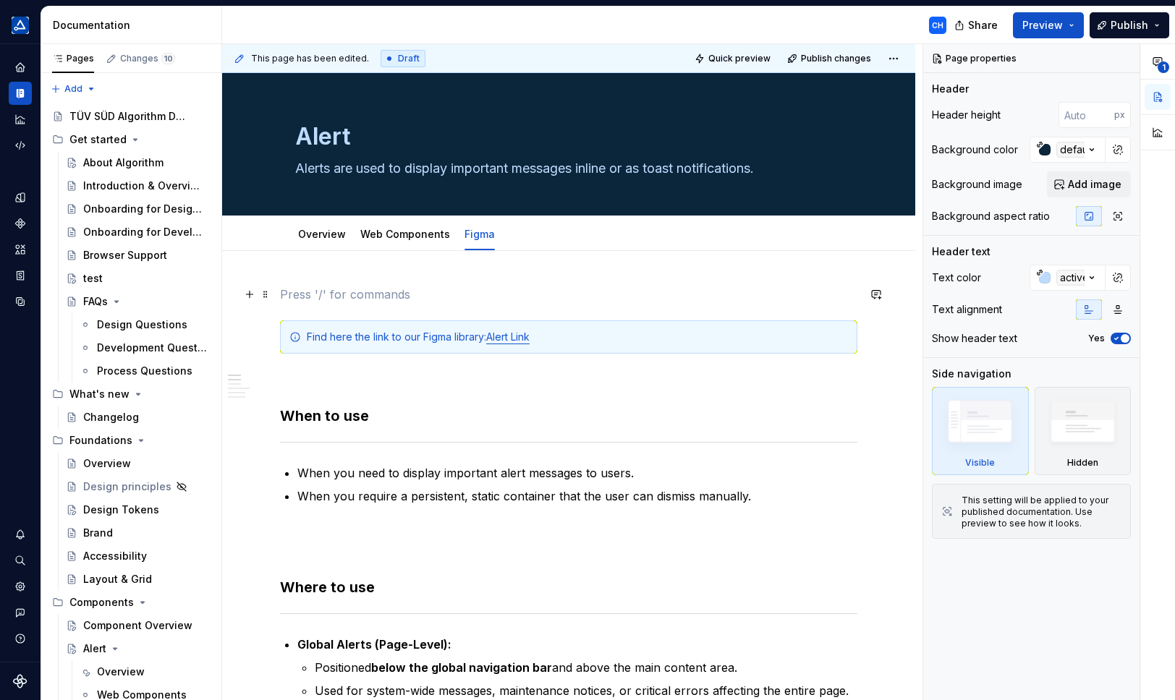
click at [363, 297] on p at bounding box center [568, 294] width 577 height 17
click at [261, 290] on span at bounding box center [266, 294] width 12 height 20
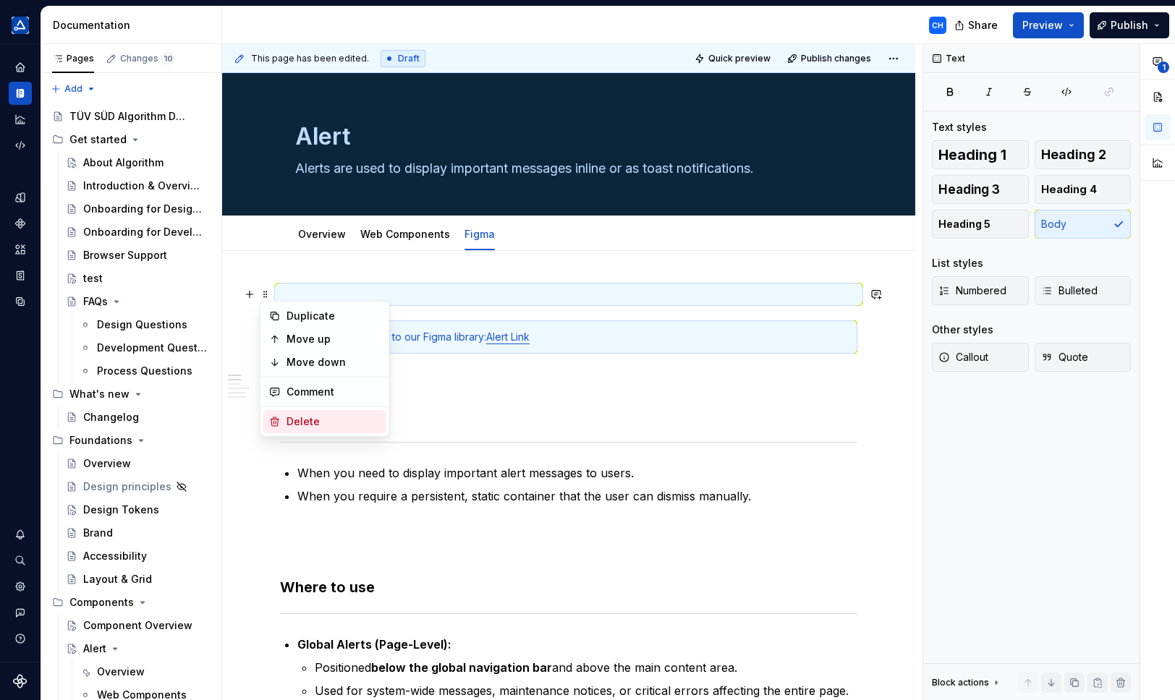
click at [290, 419] on div "Delete" at bounding box center [333, 421] width 94 height 14
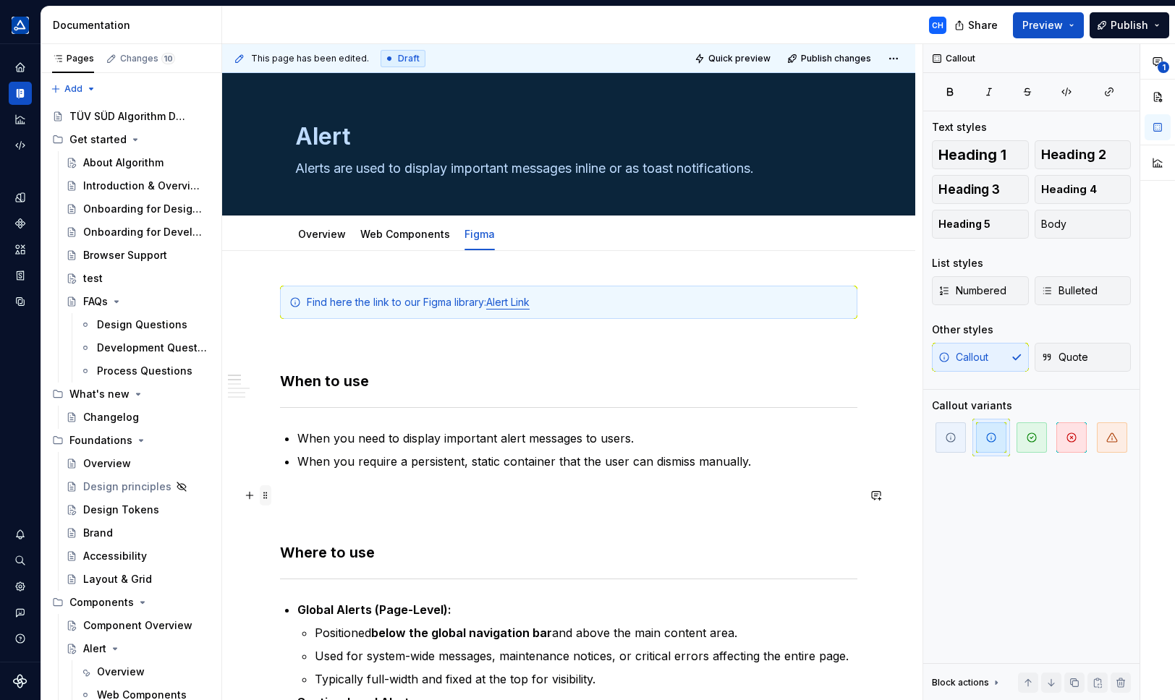
click at [263, 494] on span at bounding box center [266, 495] width 12 height 20
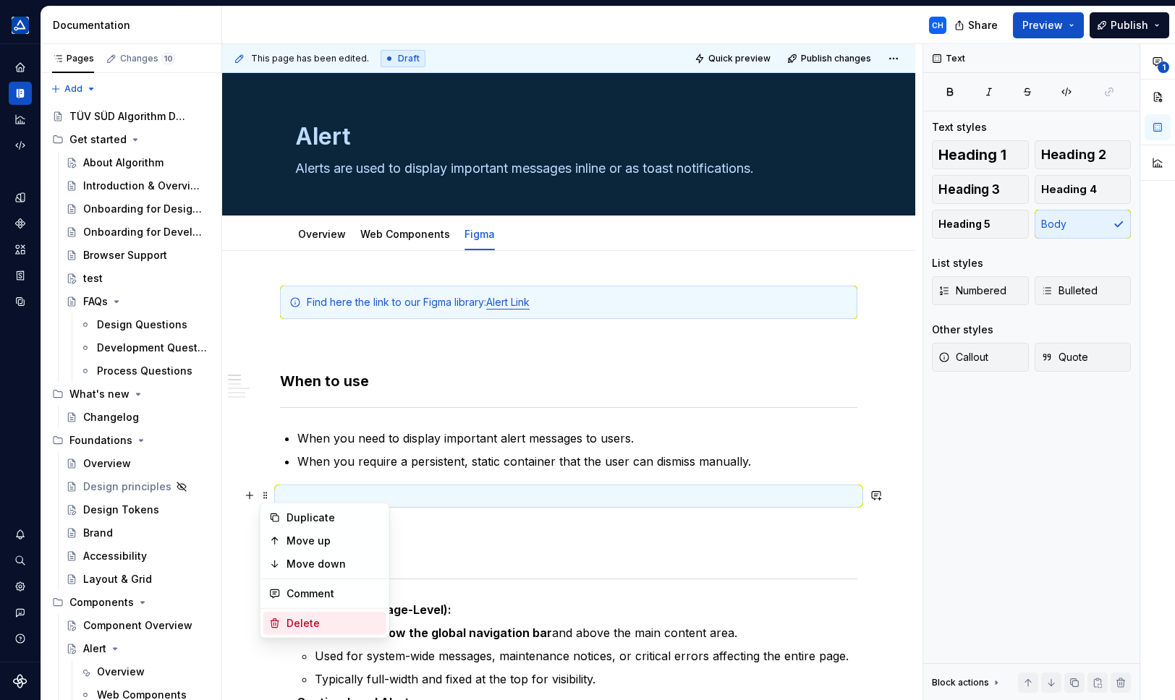
click at [282, 623] on div "Delete" at bounding box center [324, 623] width 123 height 23
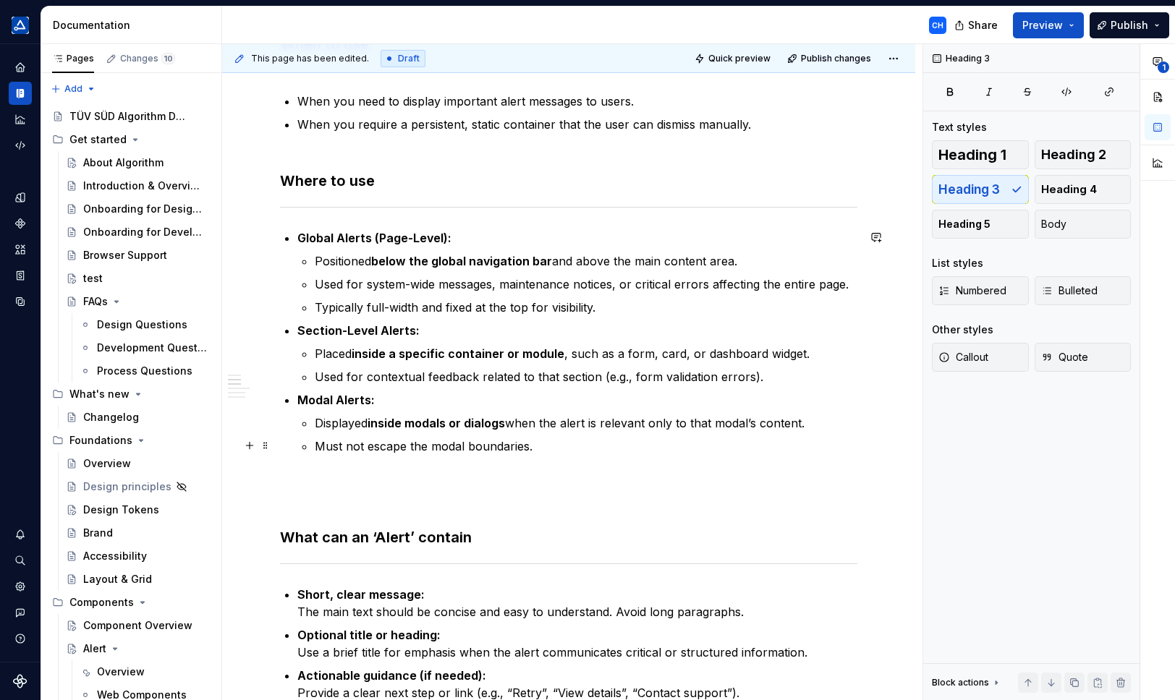
scroll to position [362, 0]
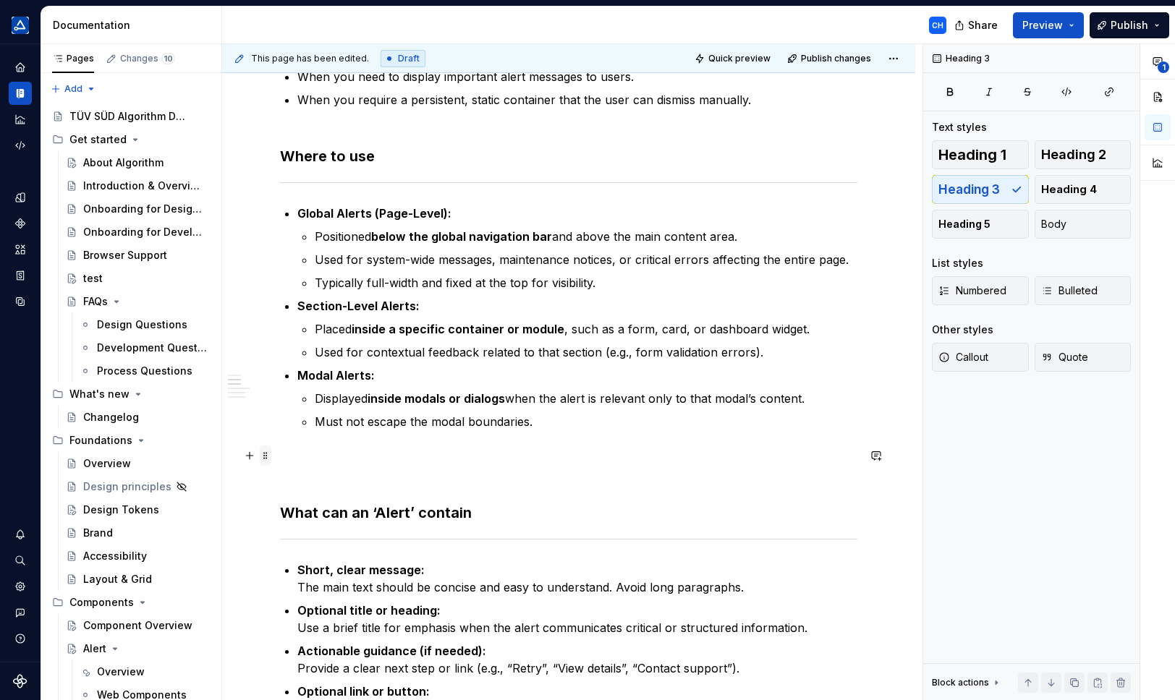
click at [269, 454] on span at bounding box center [266, 456] width 12 height 20
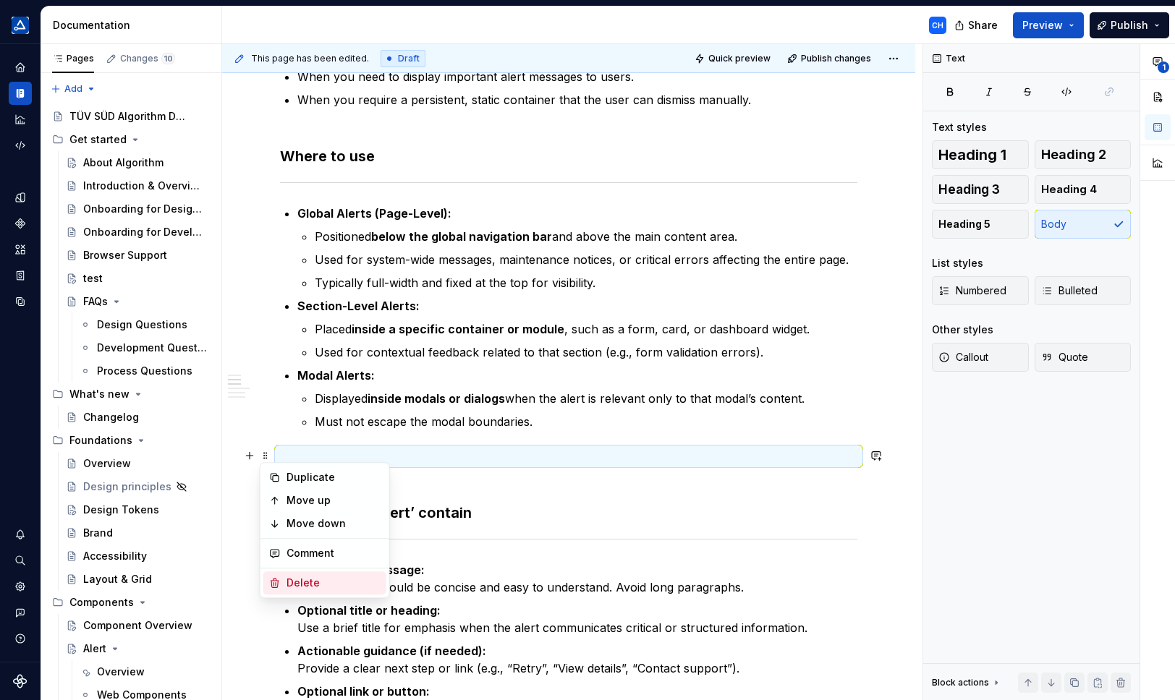
click at [314, 579] on div "Delete" at bounding box center [333, 583] width 94 height 14
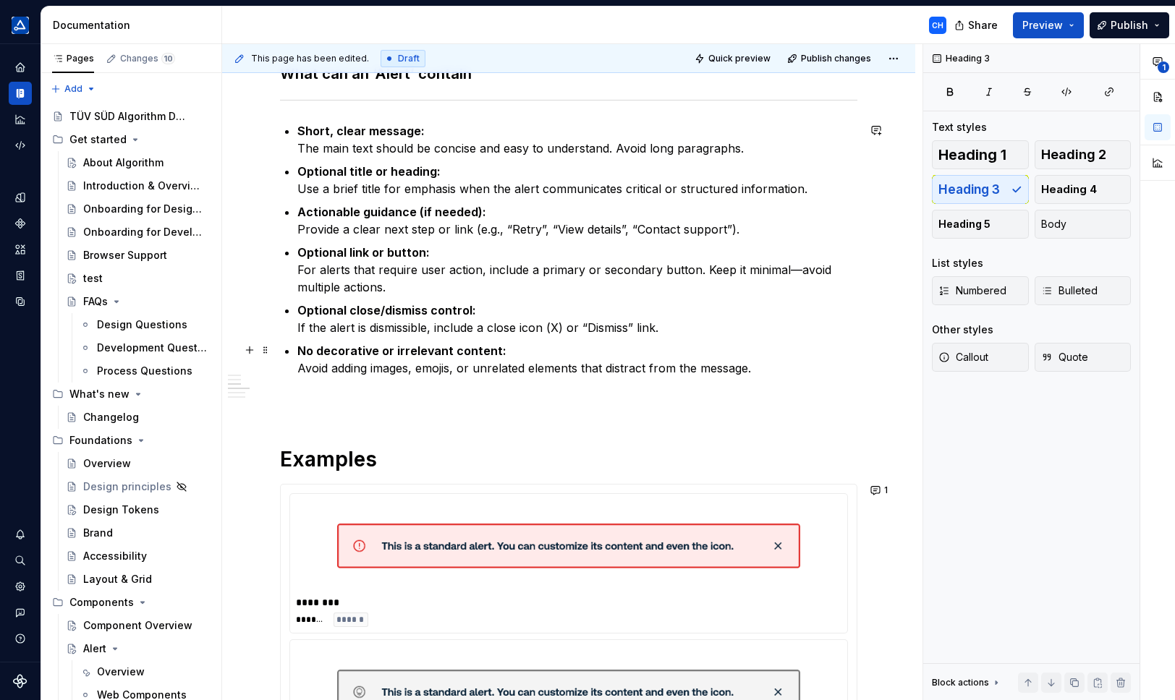
scroll to position [868, 0]
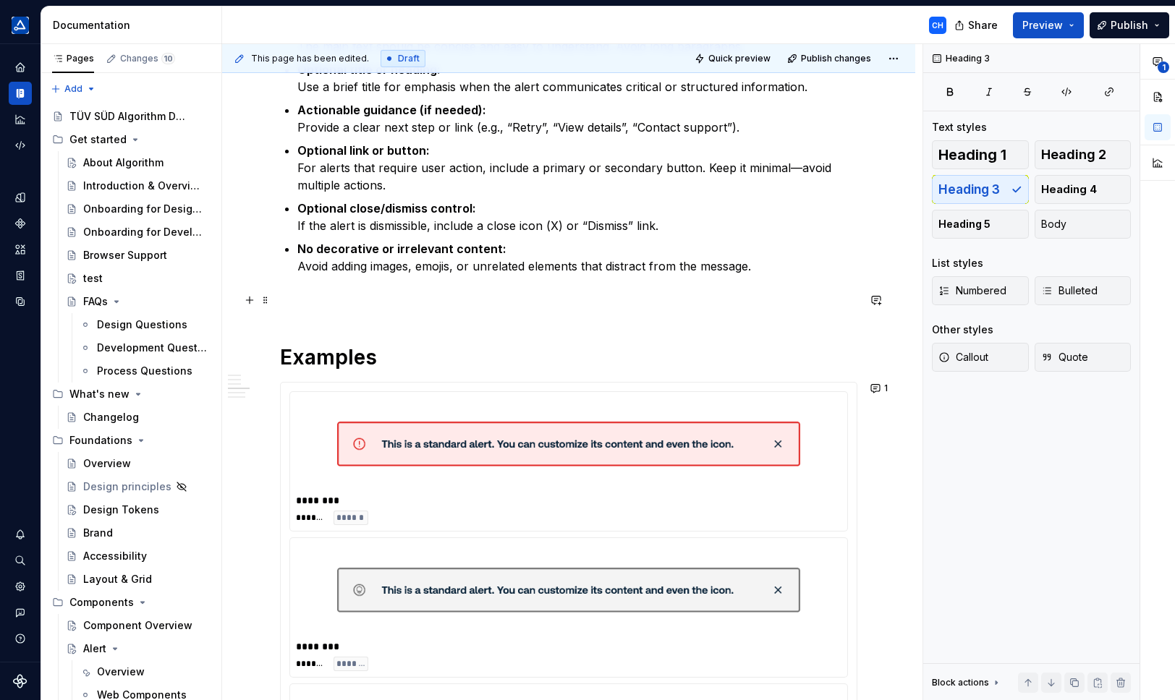
click at [279, 297] on div "Find here the link to our Figma library: Alert Link When to use When you need t…" at bounding box center [568, 631] width 693 height 2497
click at [265, 299] on span at bounding box center [266, 300] width 12 height 20
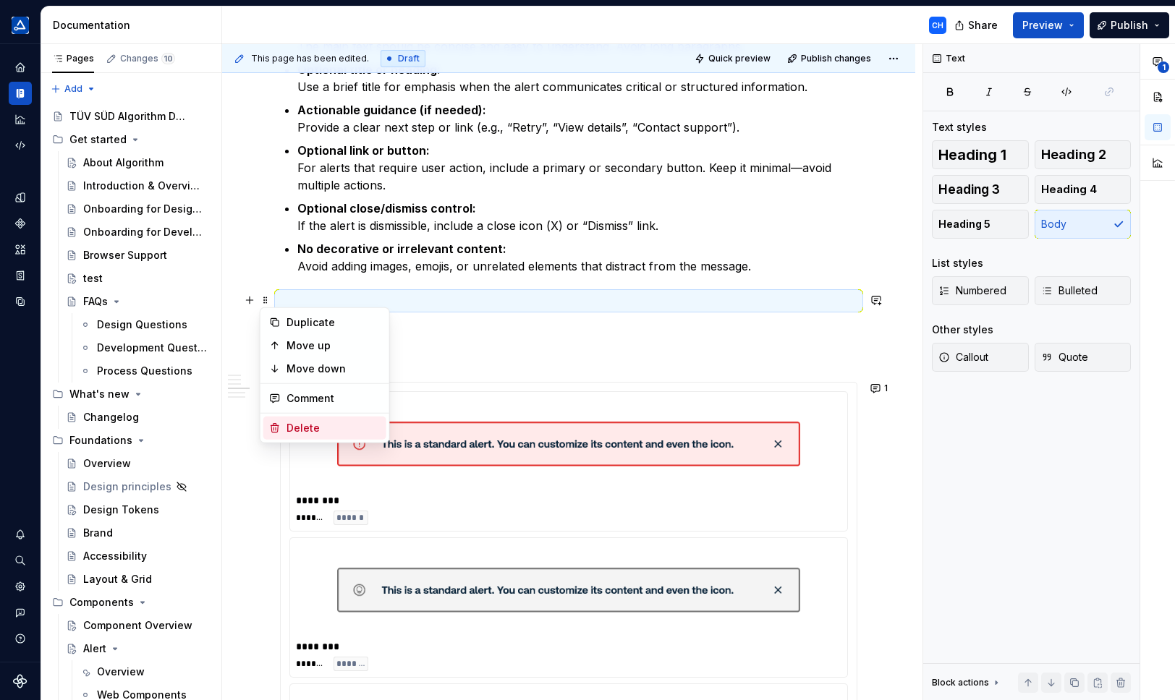
click at [299, 432] on div "Delete" at bounding box center [333, 428] width 94 height 14
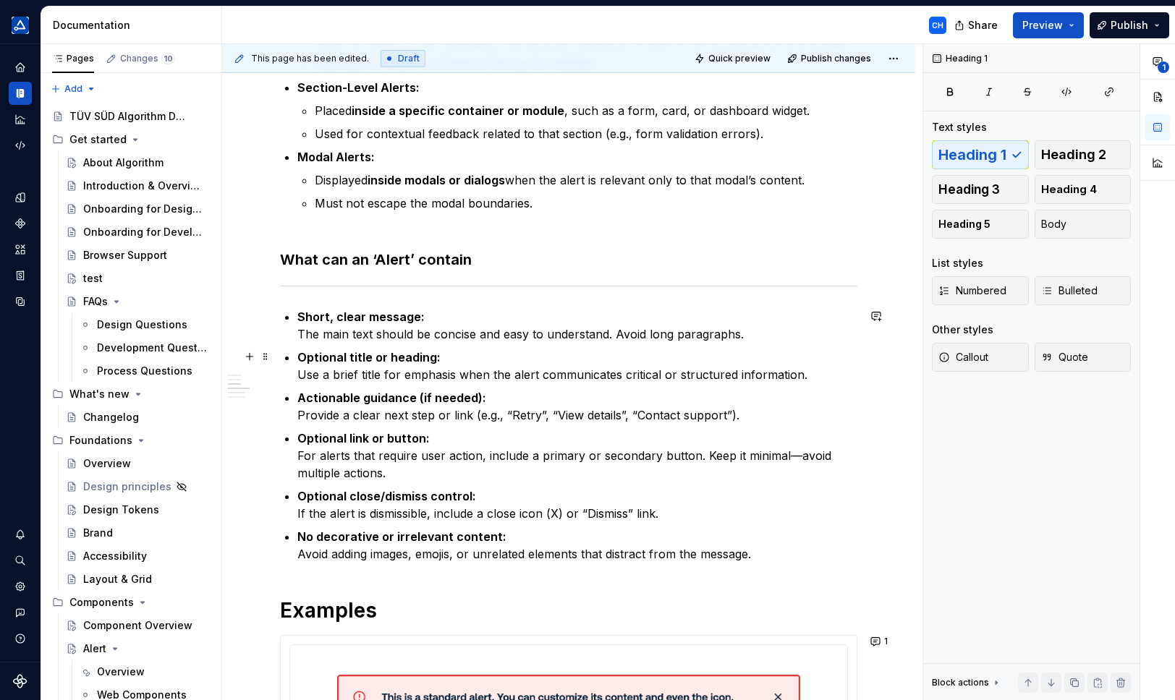
scroll to position [651, 0]
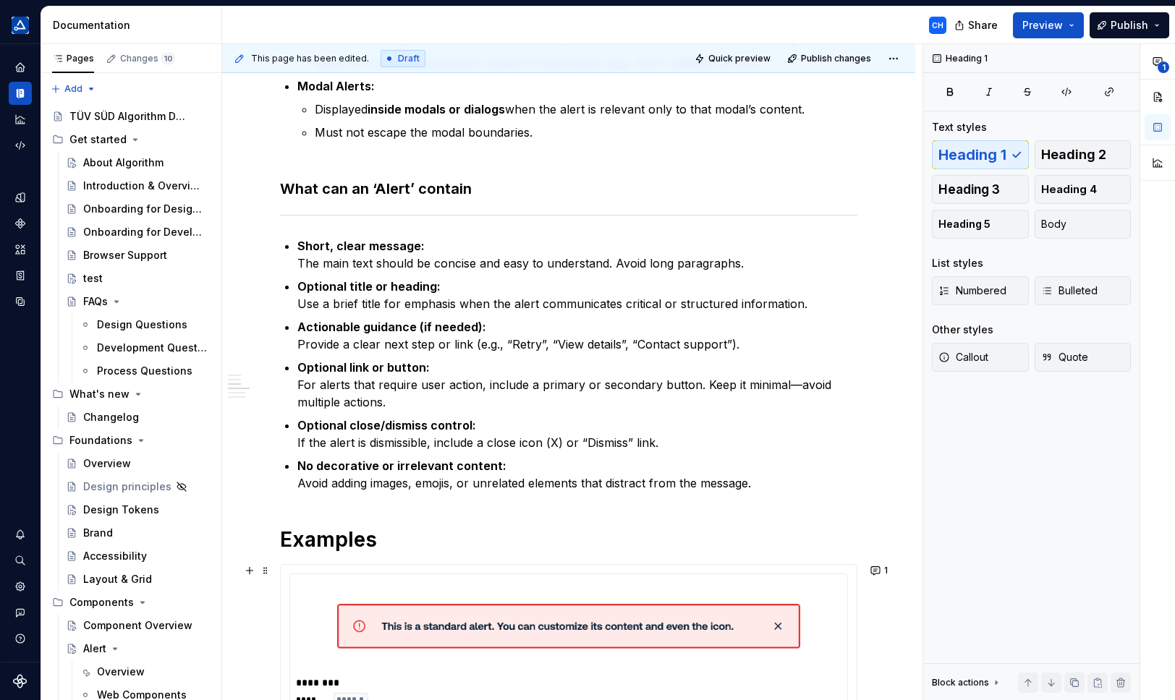
type textarea "*"
